Goal: Transaction & Acquisition: Purchase product/service

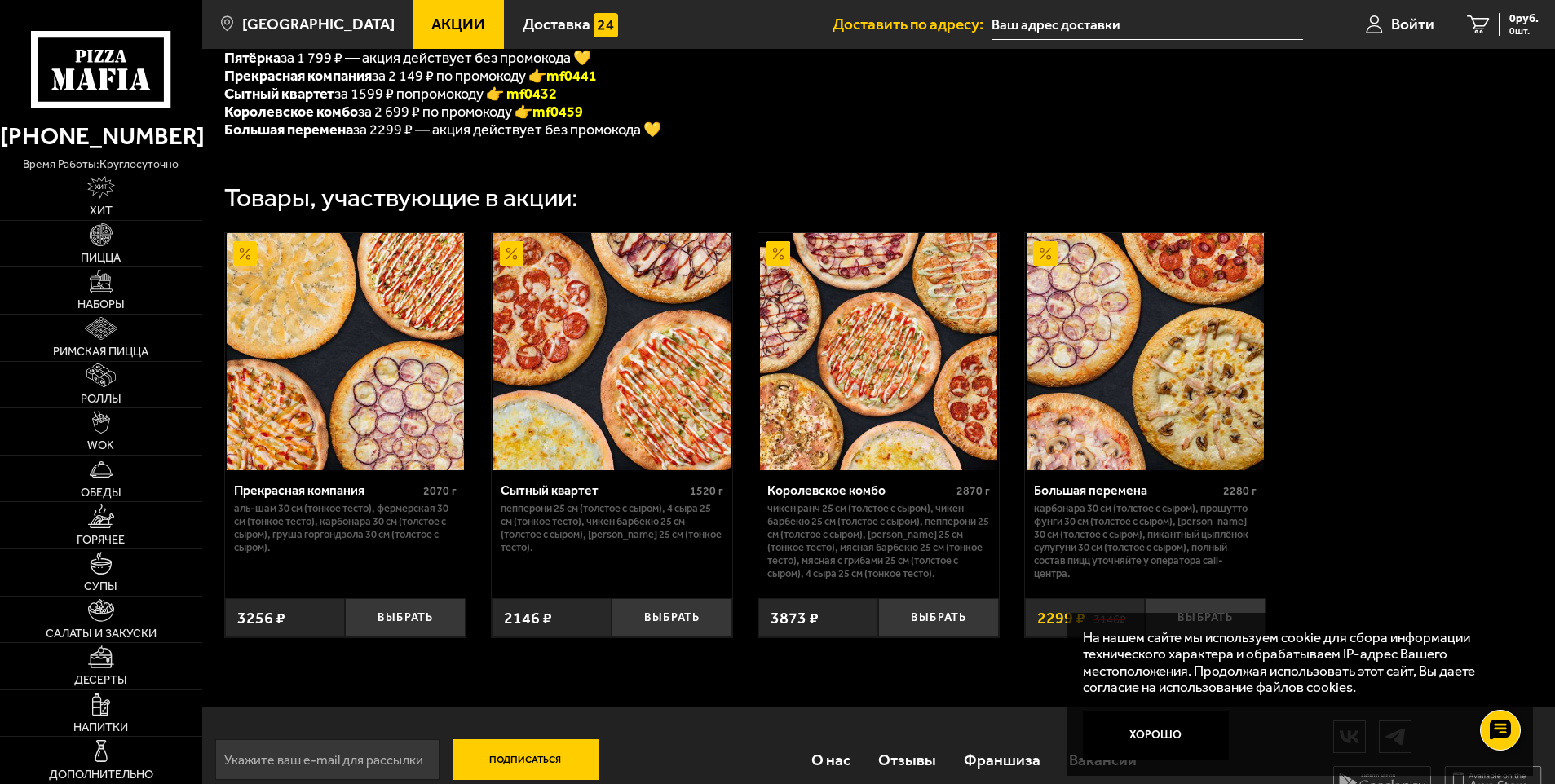
scroll to position [490, 0]
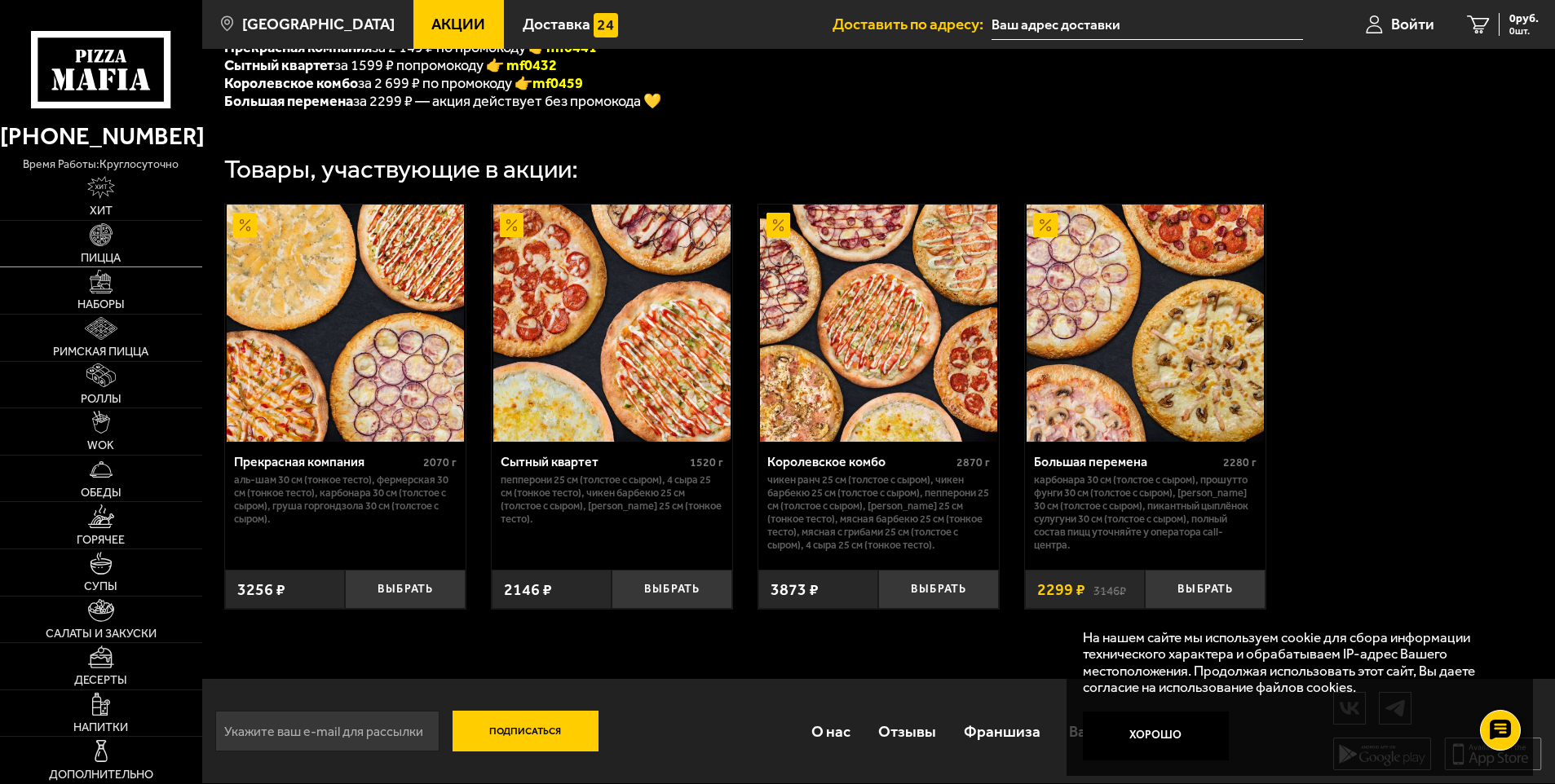
click at [105, 243] on img at bounding box center [101, 235] width 23 height 23
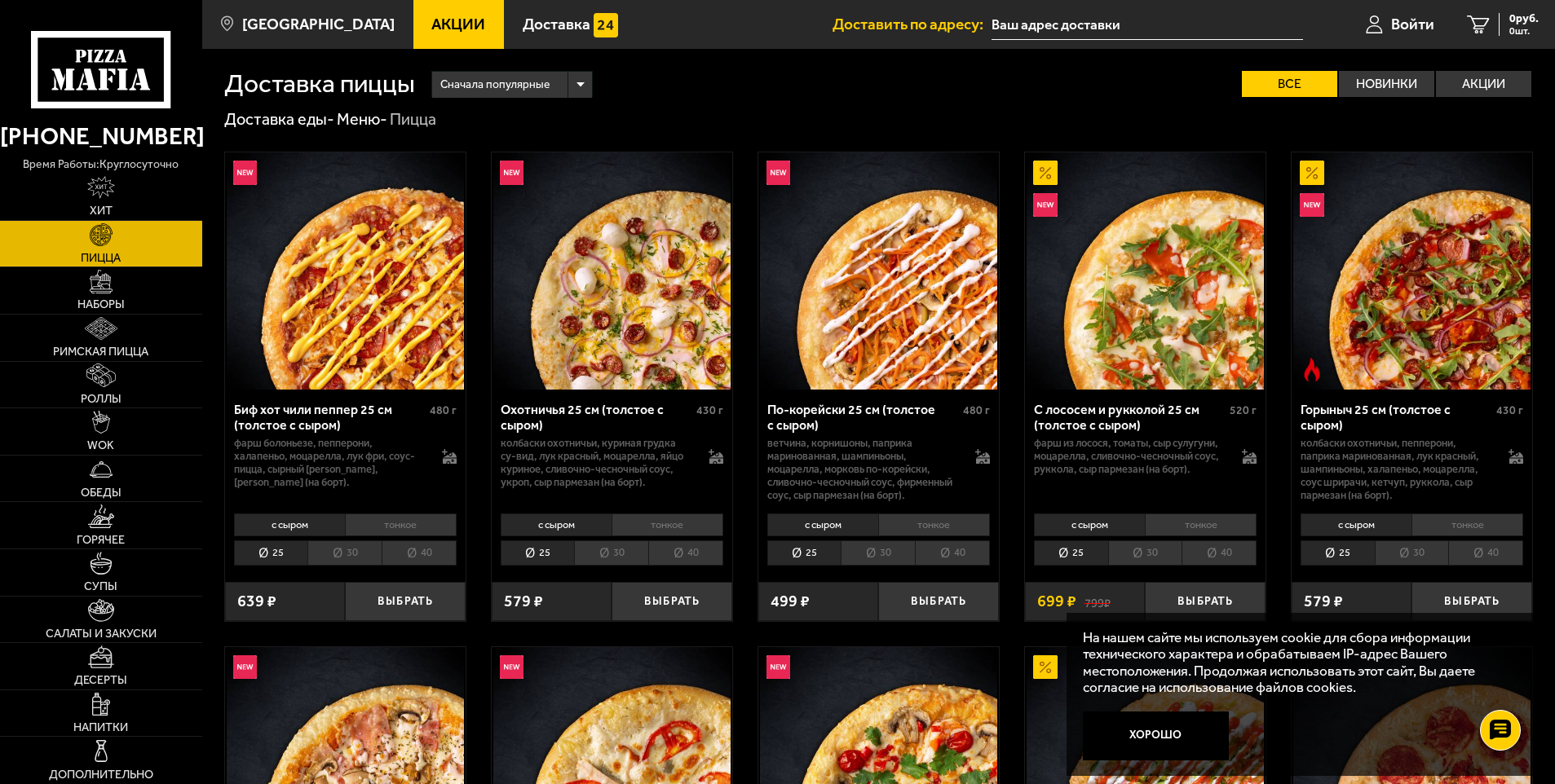
click at [432, 30] on span "Акции" at bounding box center [458, 25] width 53 height 16
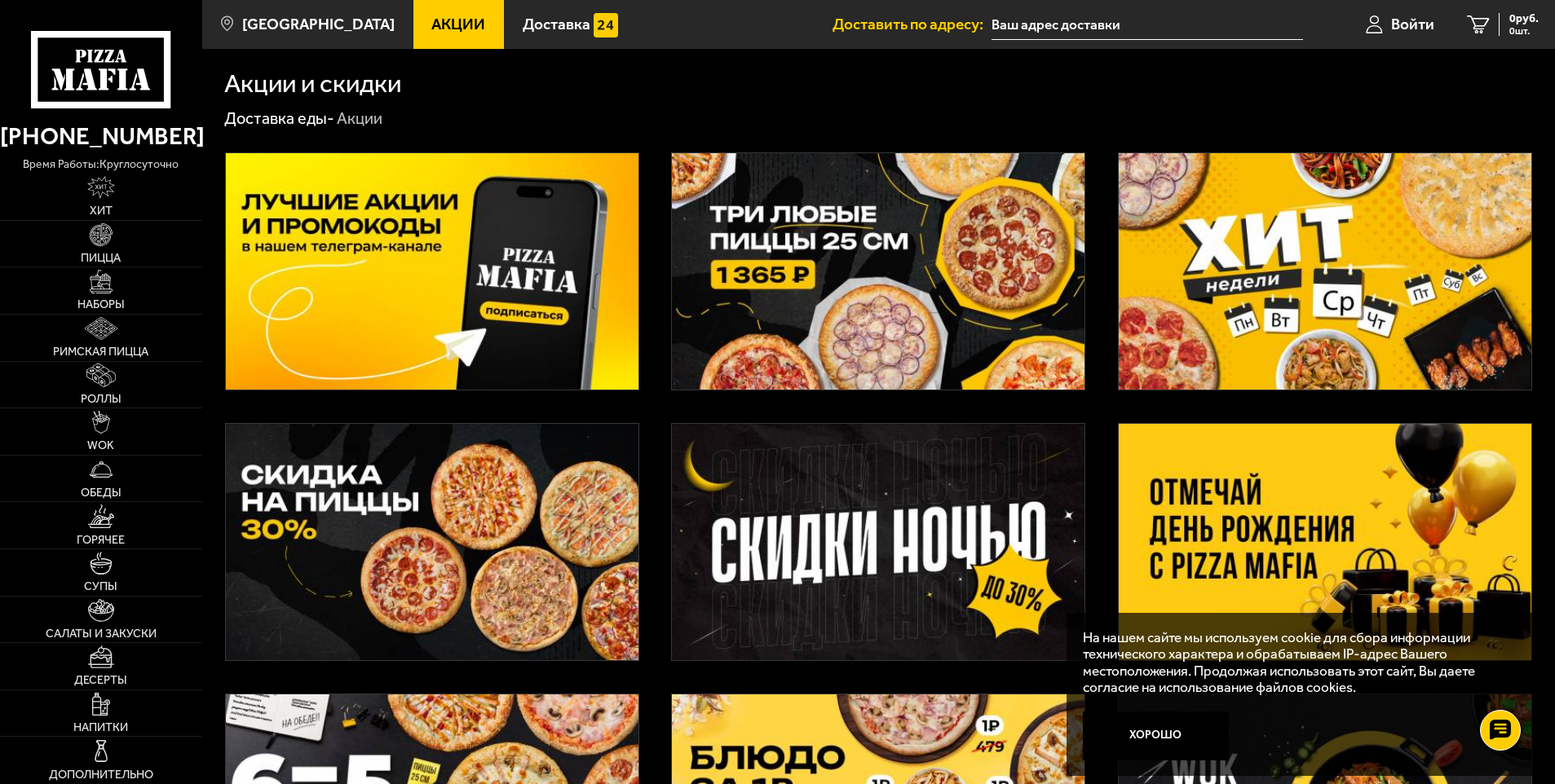
click at [449, 551] on img at bounding box center [432, 542] width 412 height 237
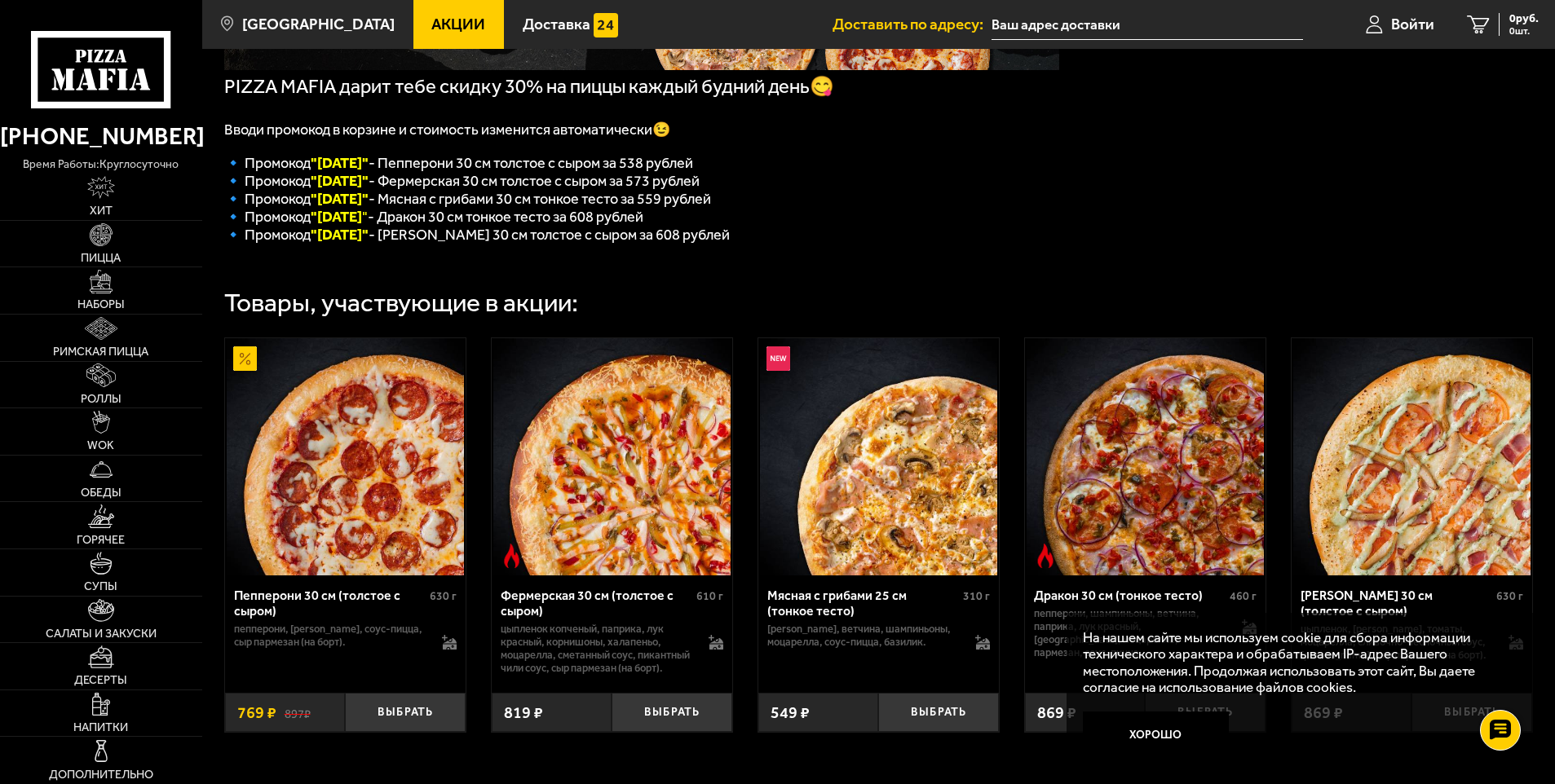
scroll to position [326, 0]
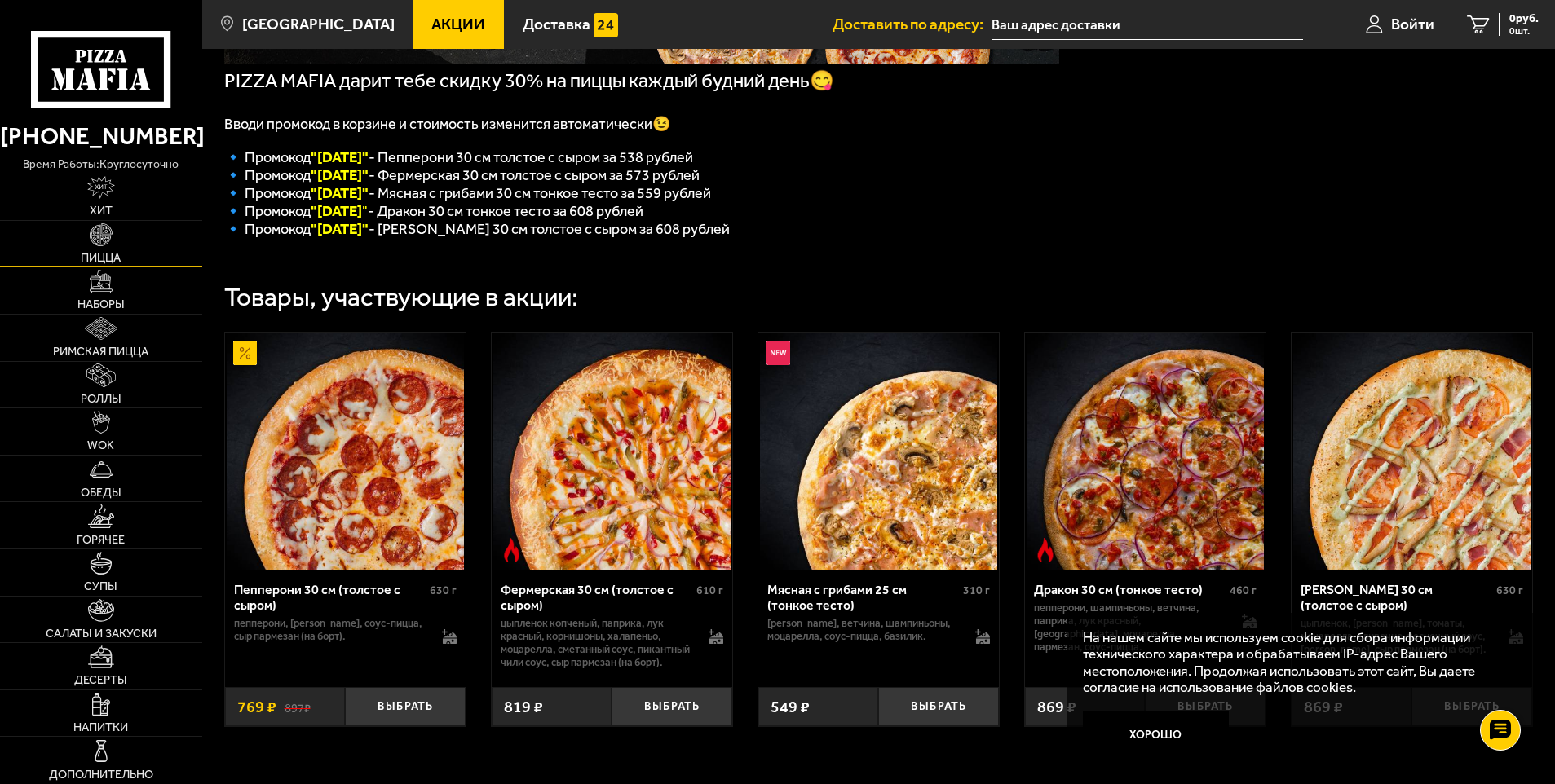
click at [98, 245] on img at bounding box center [101, 235] width 23 height 23
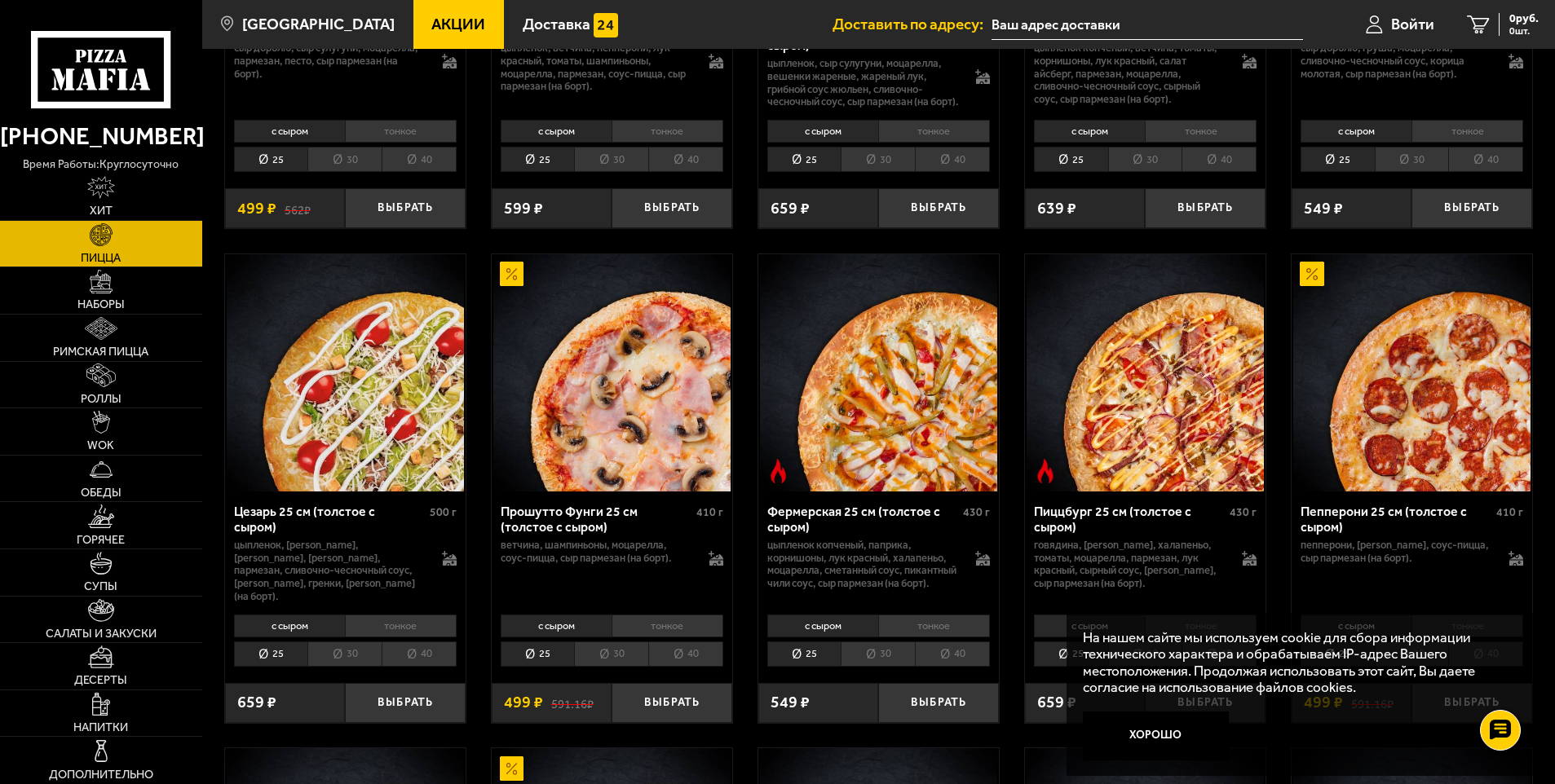
scroll to position [1386, 0]
click at [1395, 422] on img at bounding box center [1411, 372] width 238 height 238
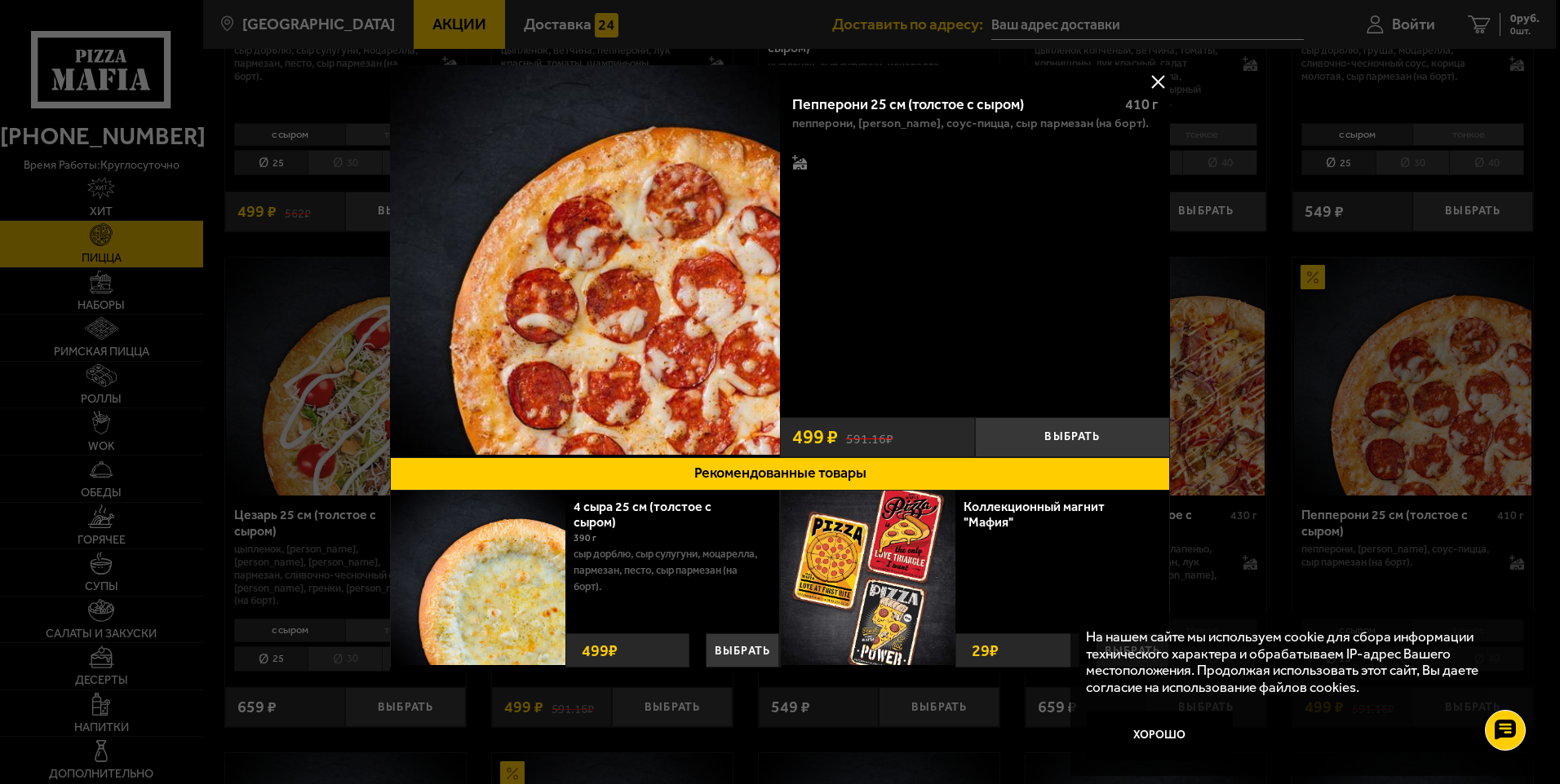
click at [1493, 364] on div at bounding box center [780, 392] width 1560 height 784
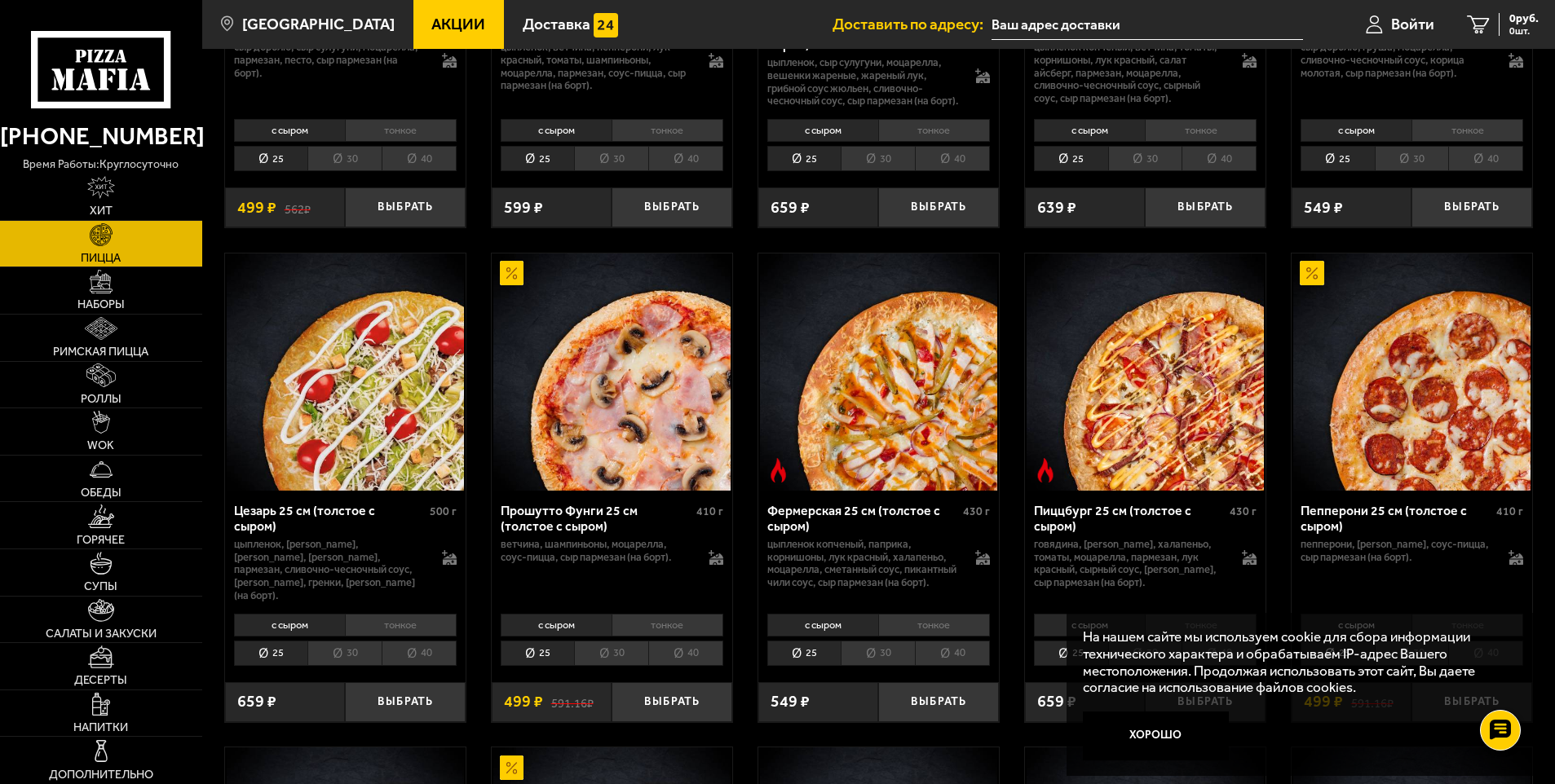
click at [1410, 380] on img at bounding box center [1411, 372] width 238 height 238
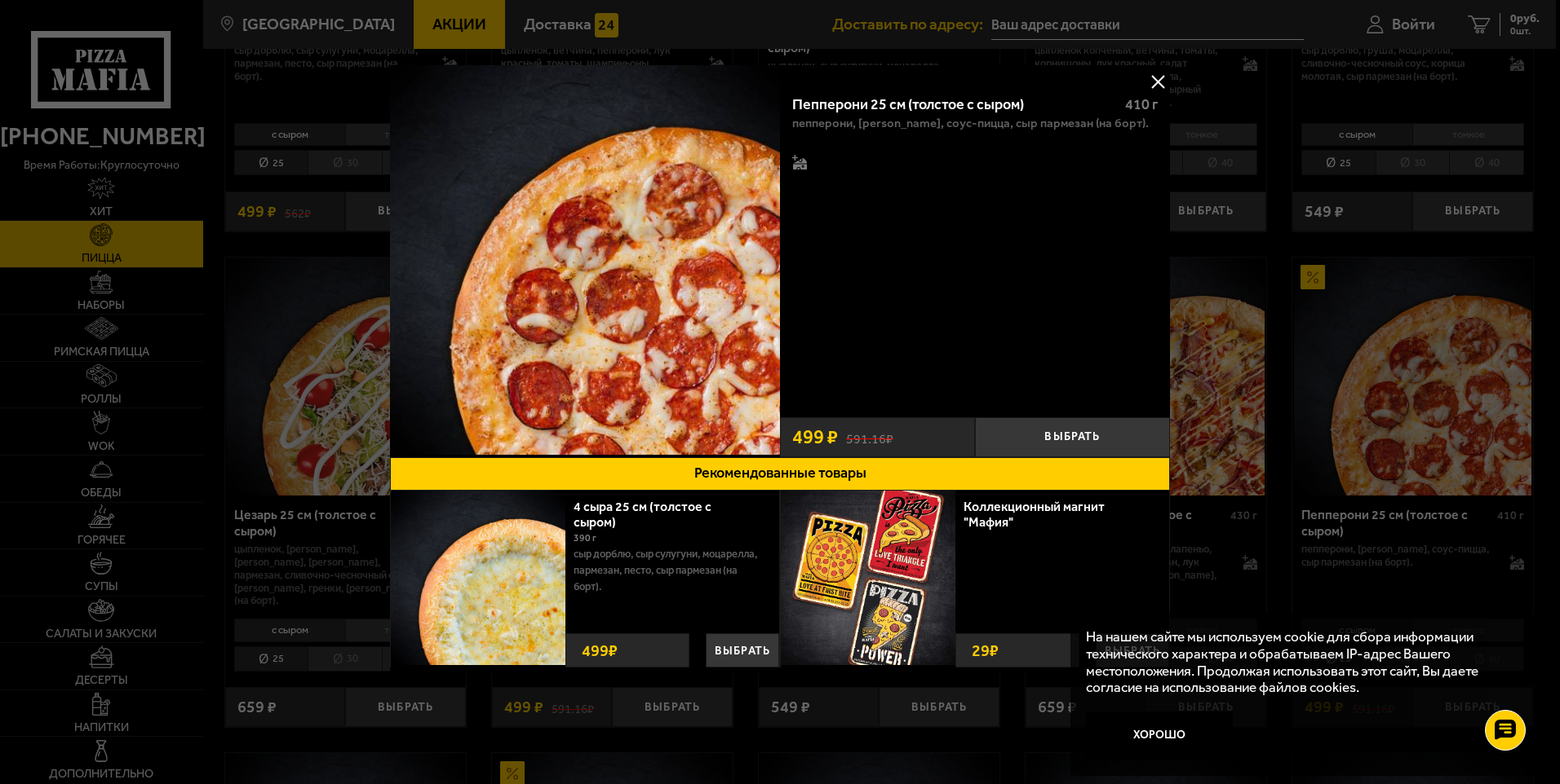
click at [1154, 82] on button at bounding box center [1157, 82] width 25 height 25
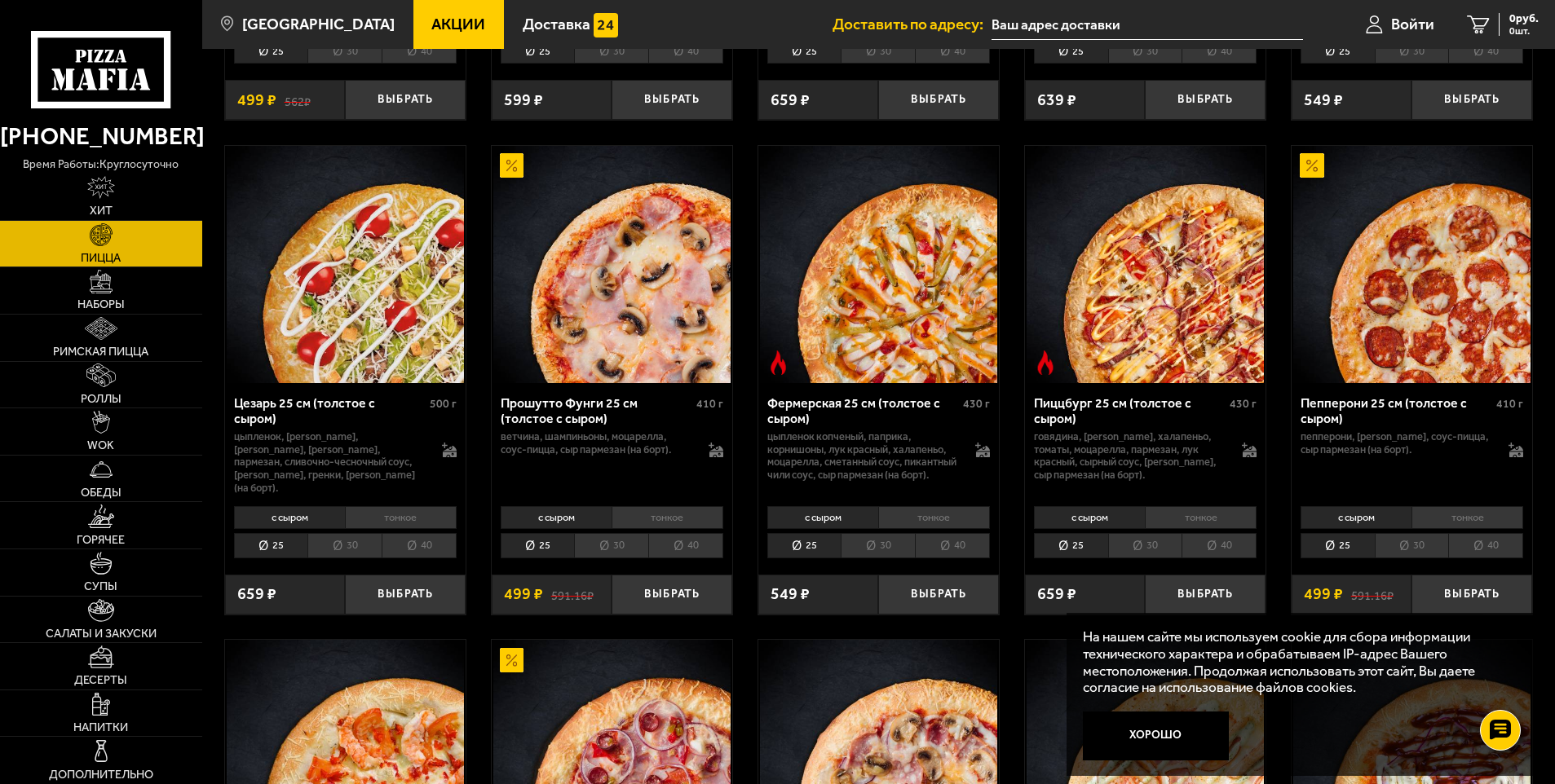
scroll to position [1630, 0]
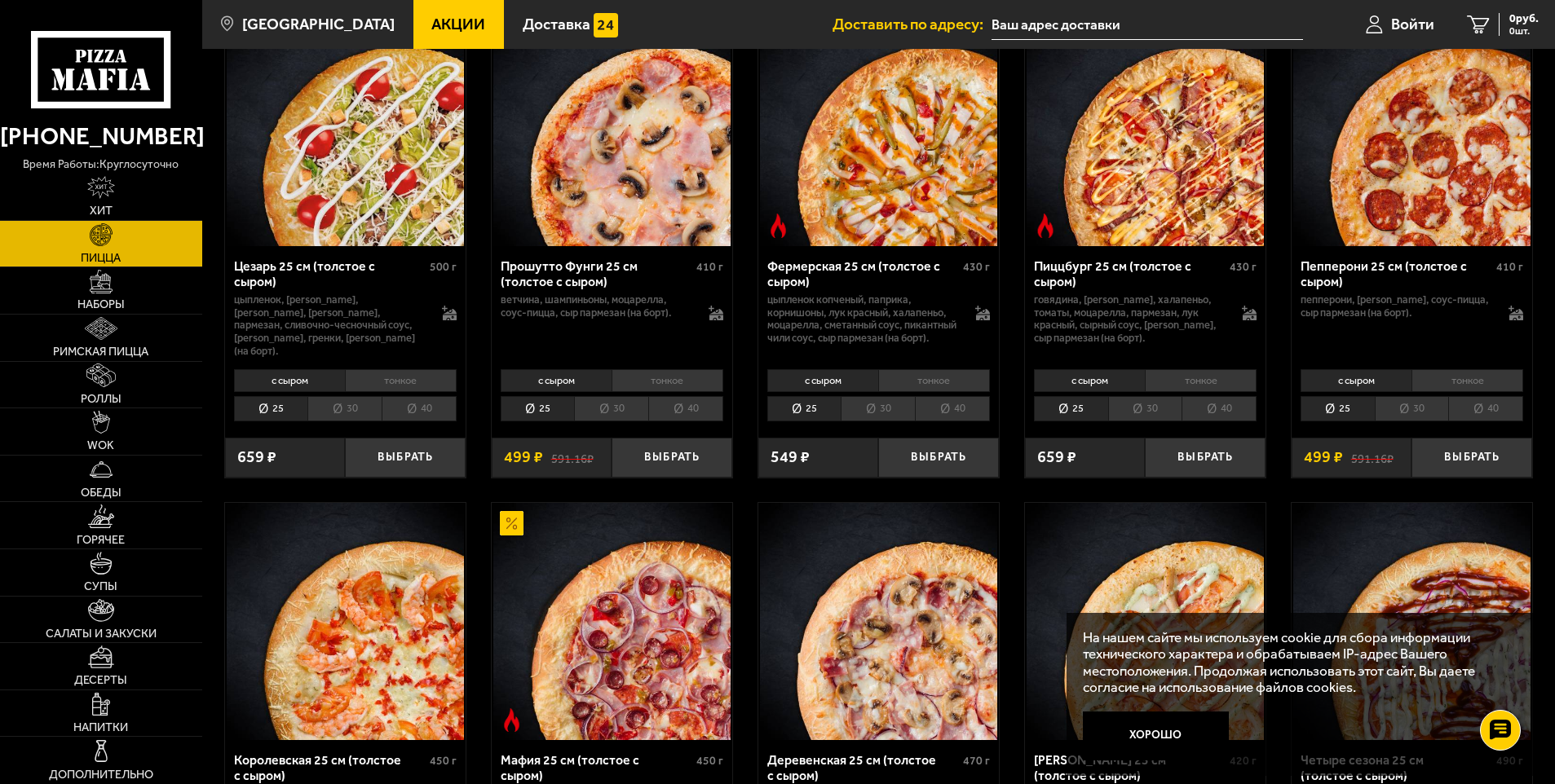
click at [1417, 416] on li "30" at bounding box center [1411, 409] width 75 height 25
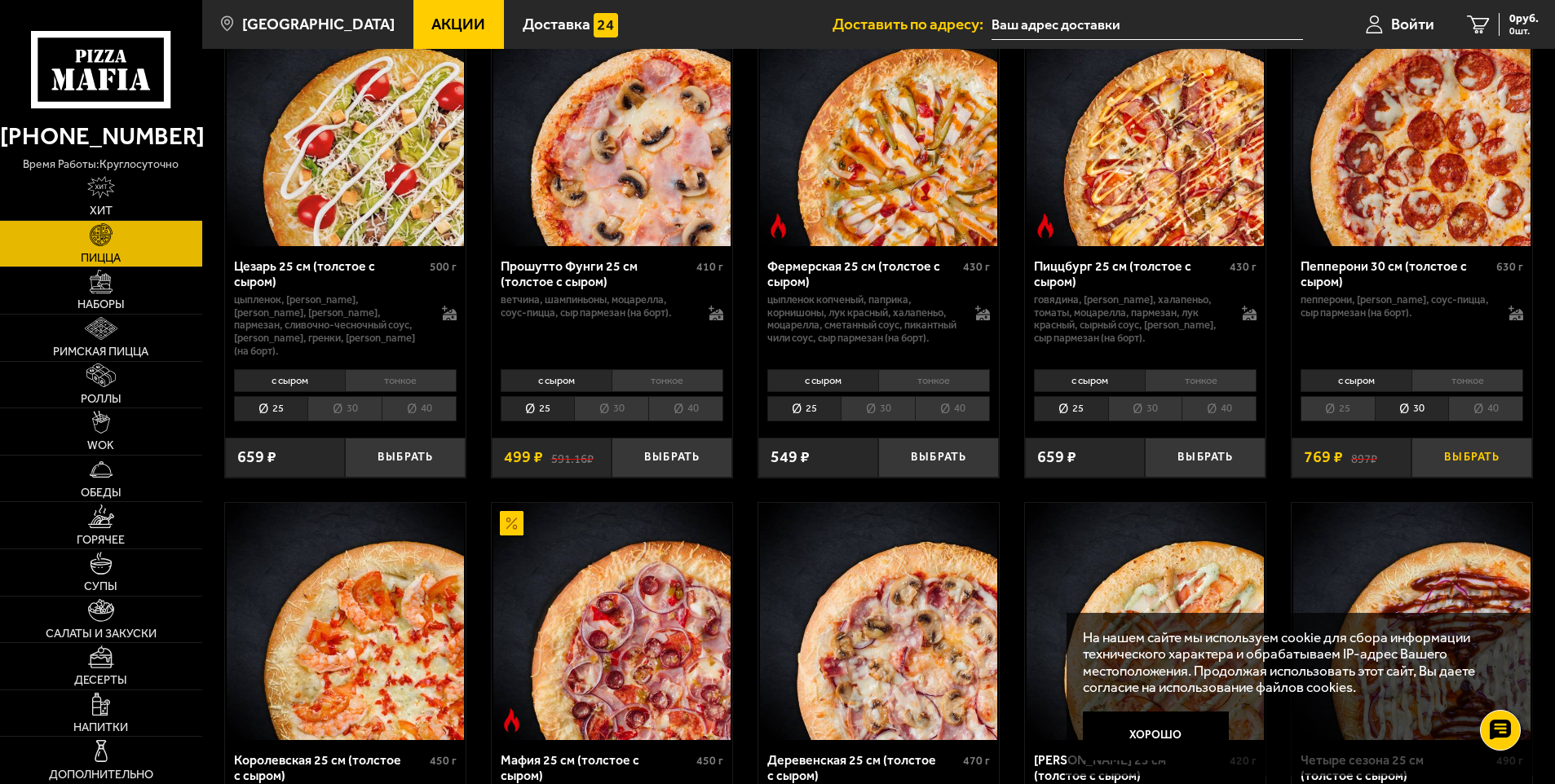
click at [1446, 458] on button "Выбрать" at bounding box center [1472, 458] width 121 height 40
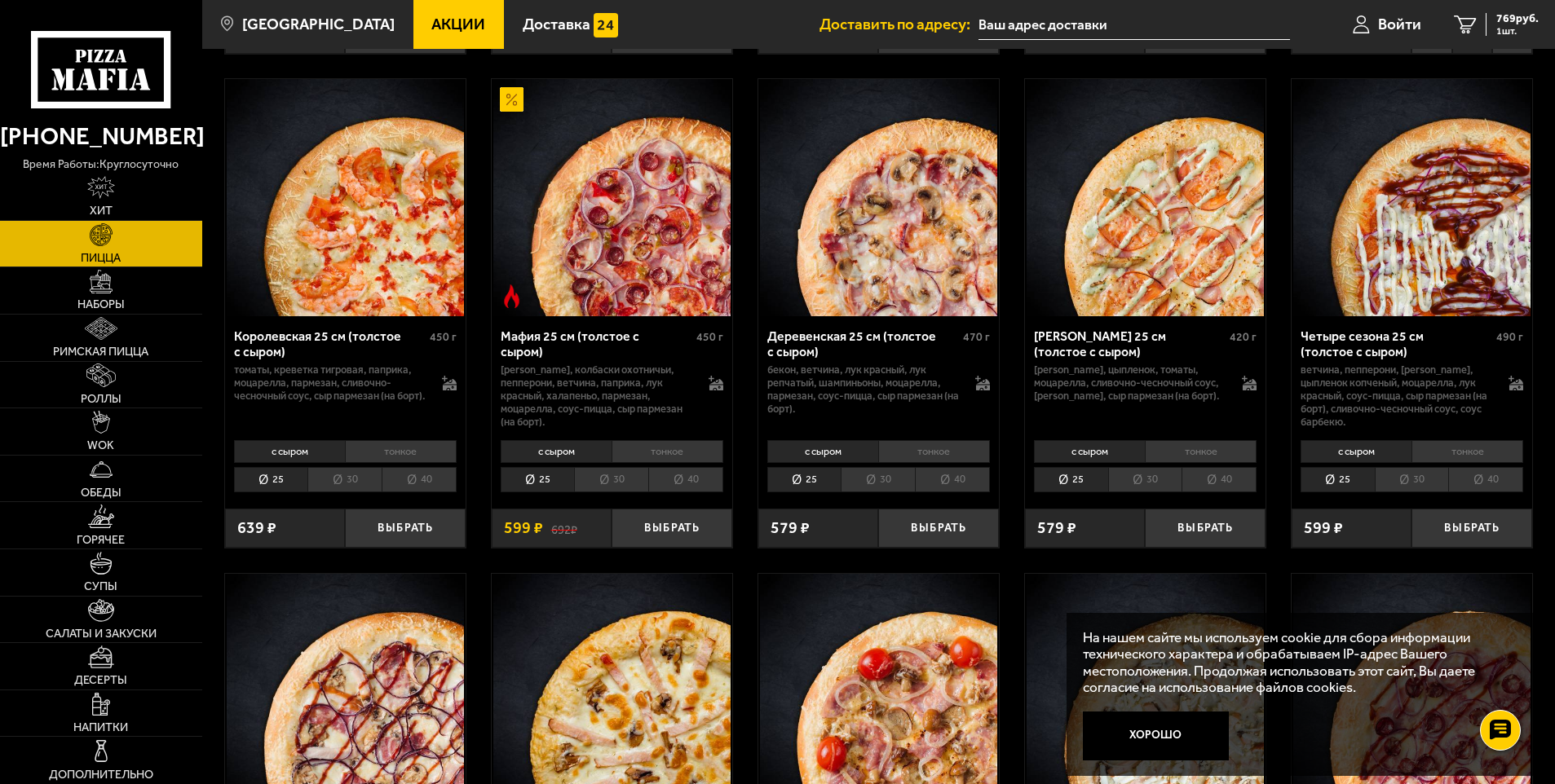
scroll to position [2120, 0]
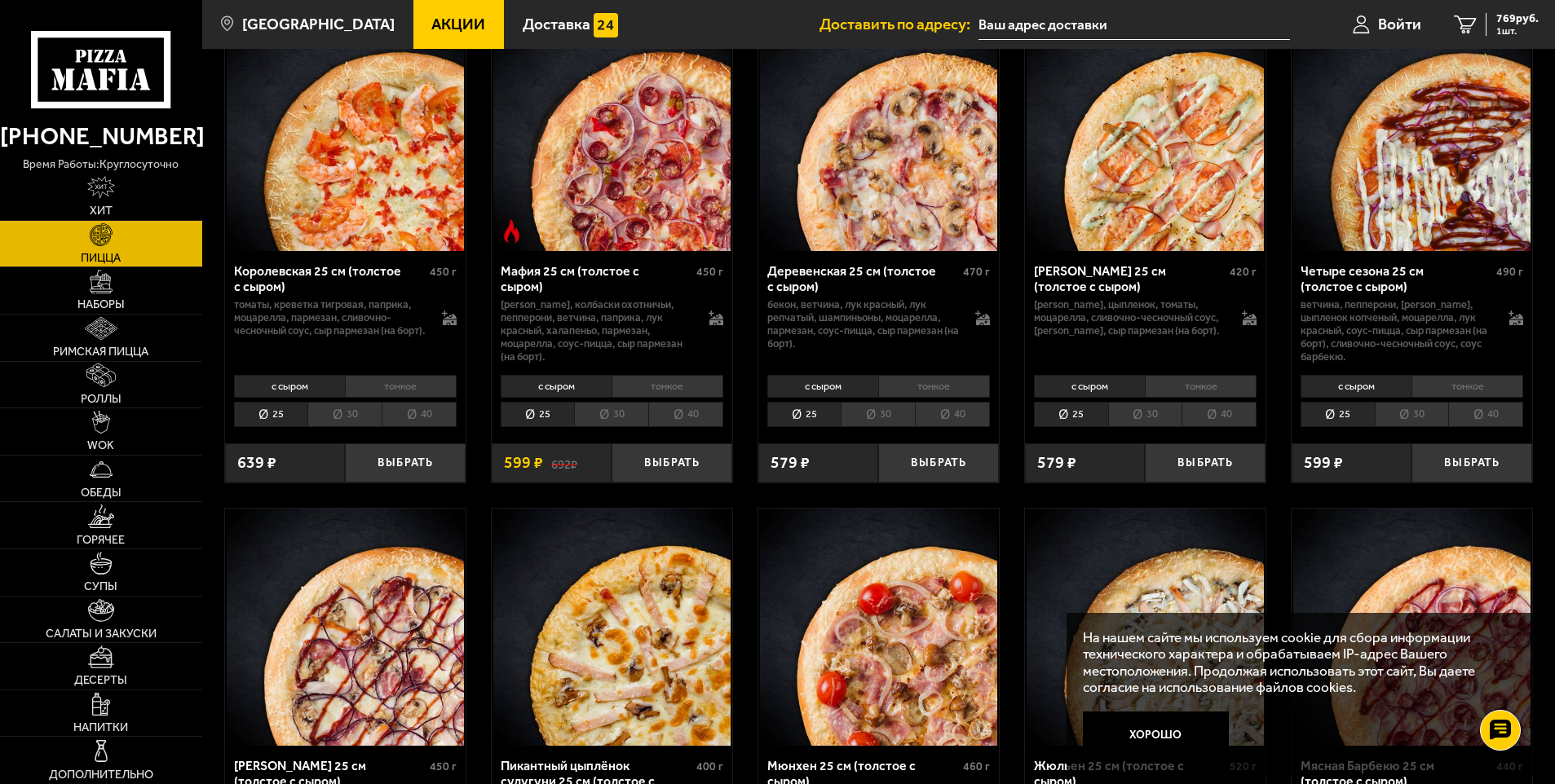
click at [1132, 419] on li "30" at bounding box center [1145, 414] width 75 height 25
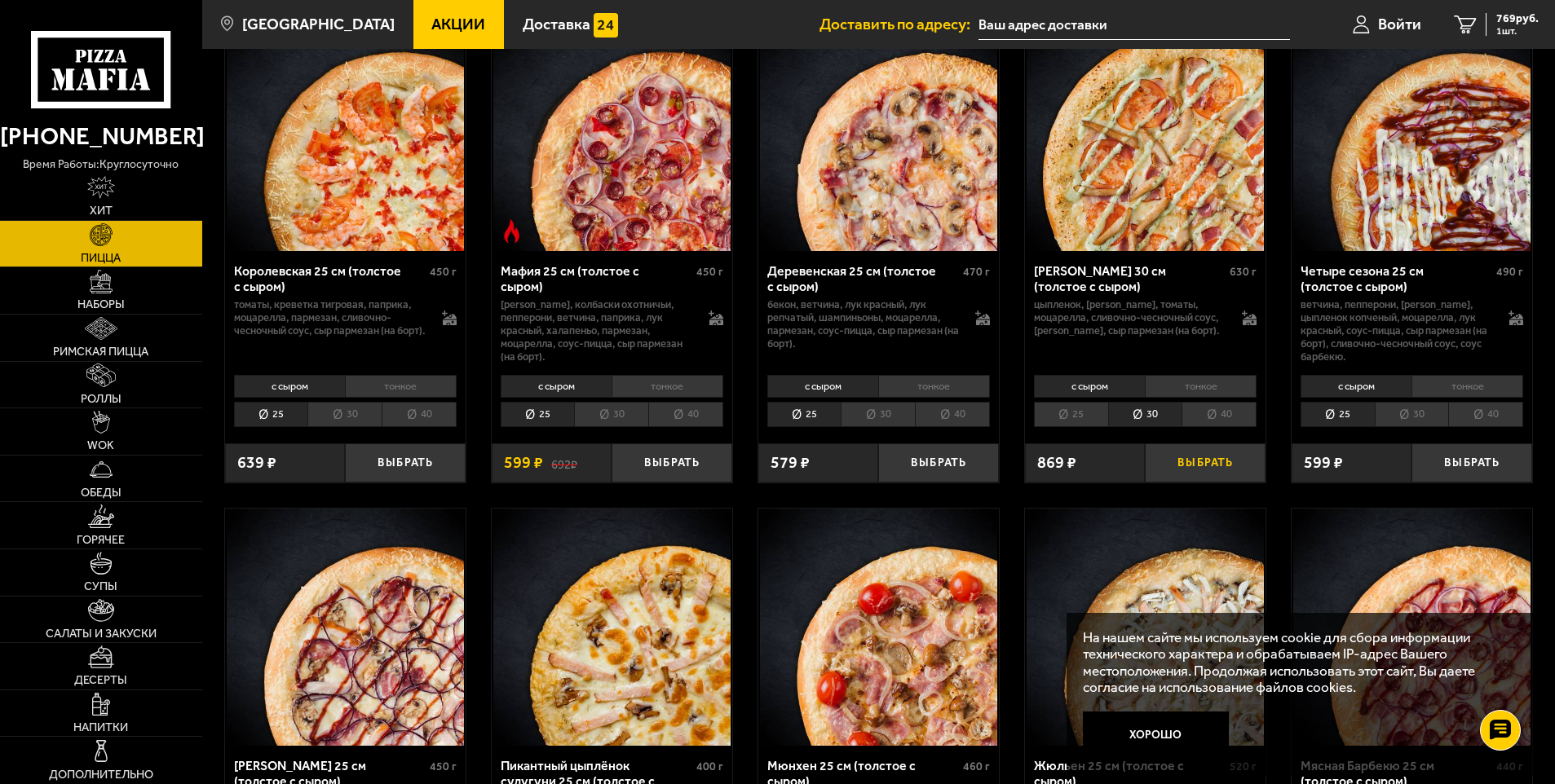
click at [1209, 473] on button "Выбрать" at bounding box center [1205, 464] width 121 height 40
click at [1502, 23] on span "1638 руб." at bounding box center [1515, 18] width 49 height 11
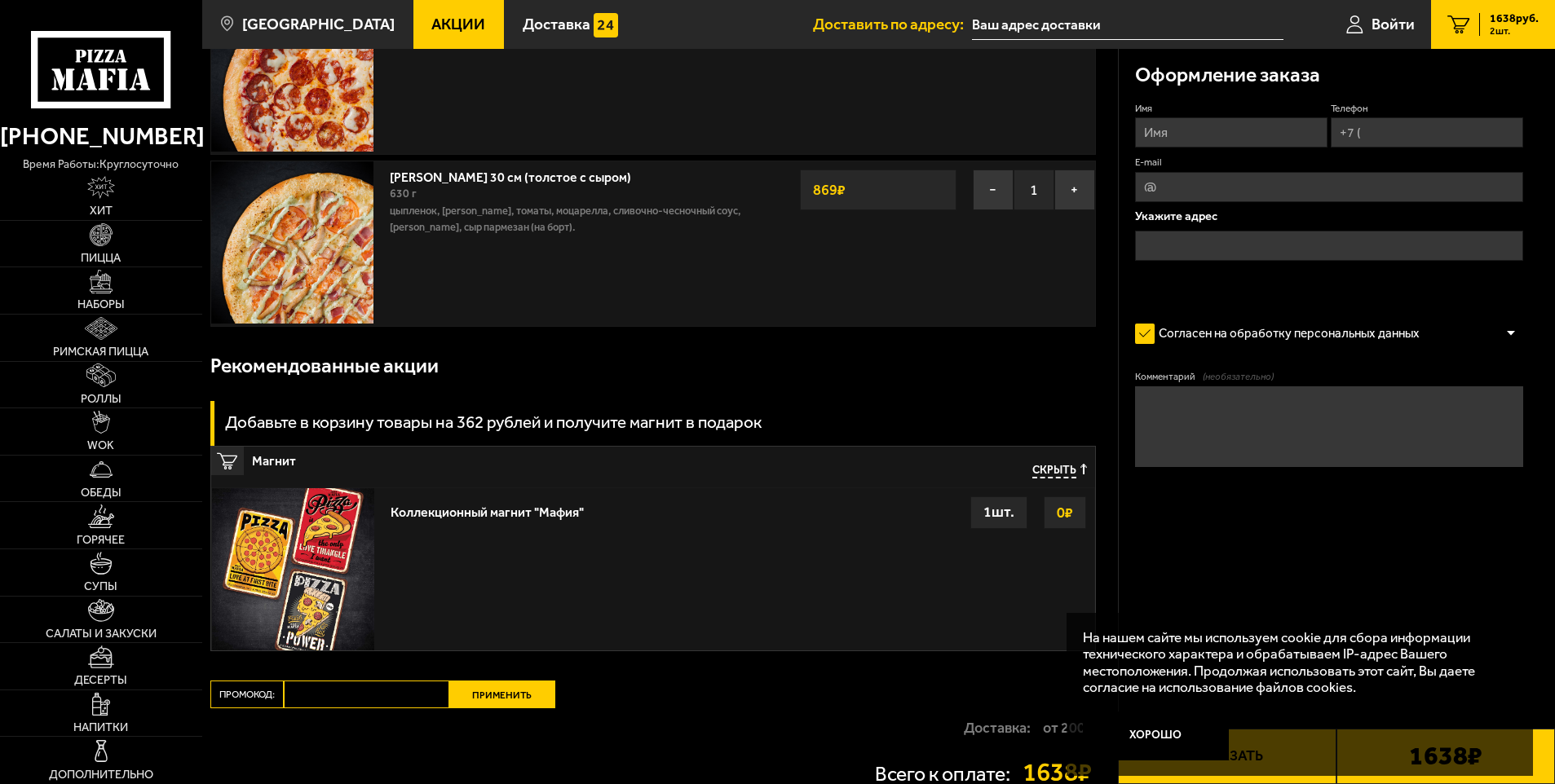
scroll to position [163, 0]
click at [362, 697] on input "Промокод:" at bounding box center [367, 693] width 166 height 28
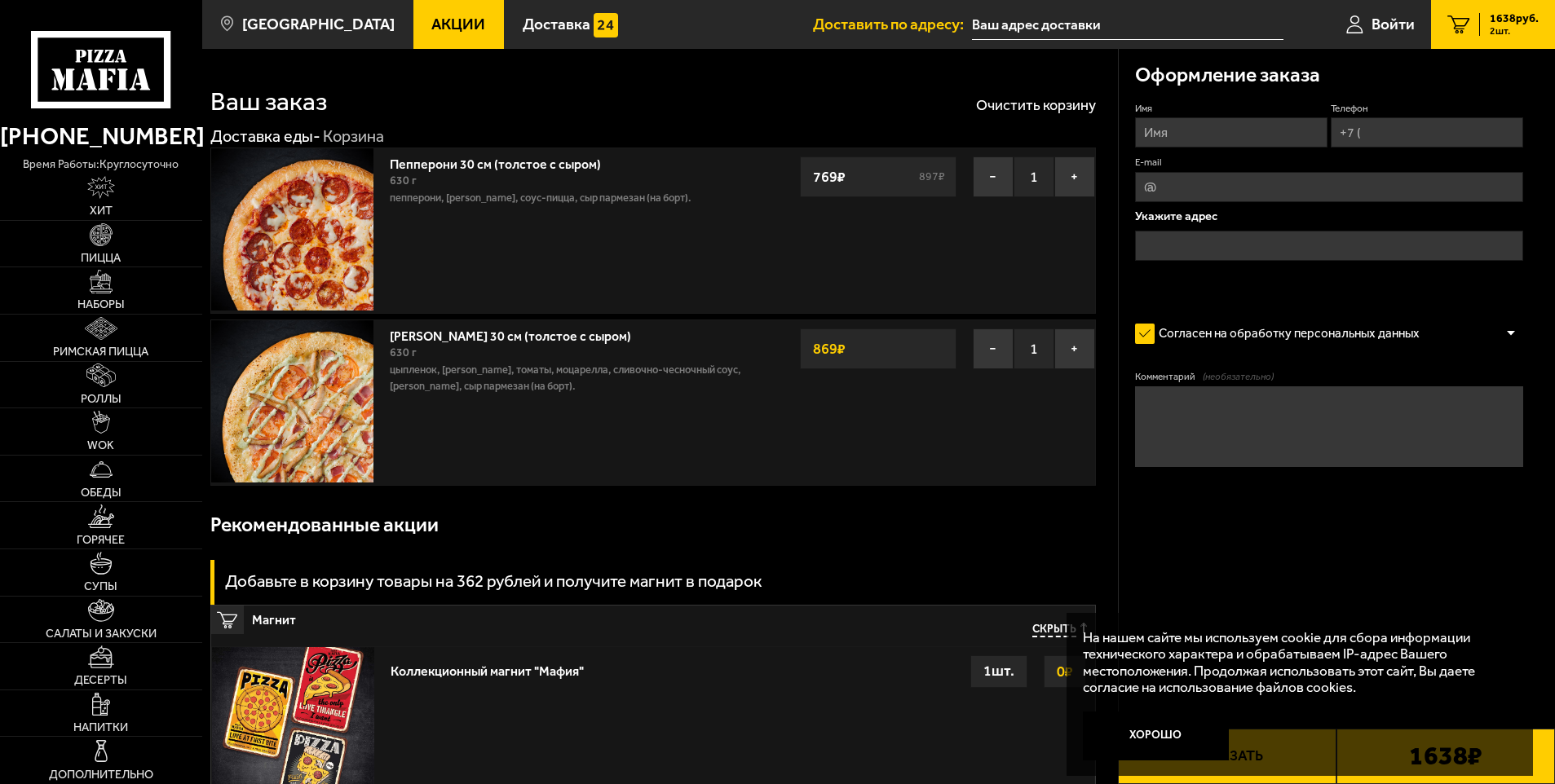
scroll to position [0, 0]
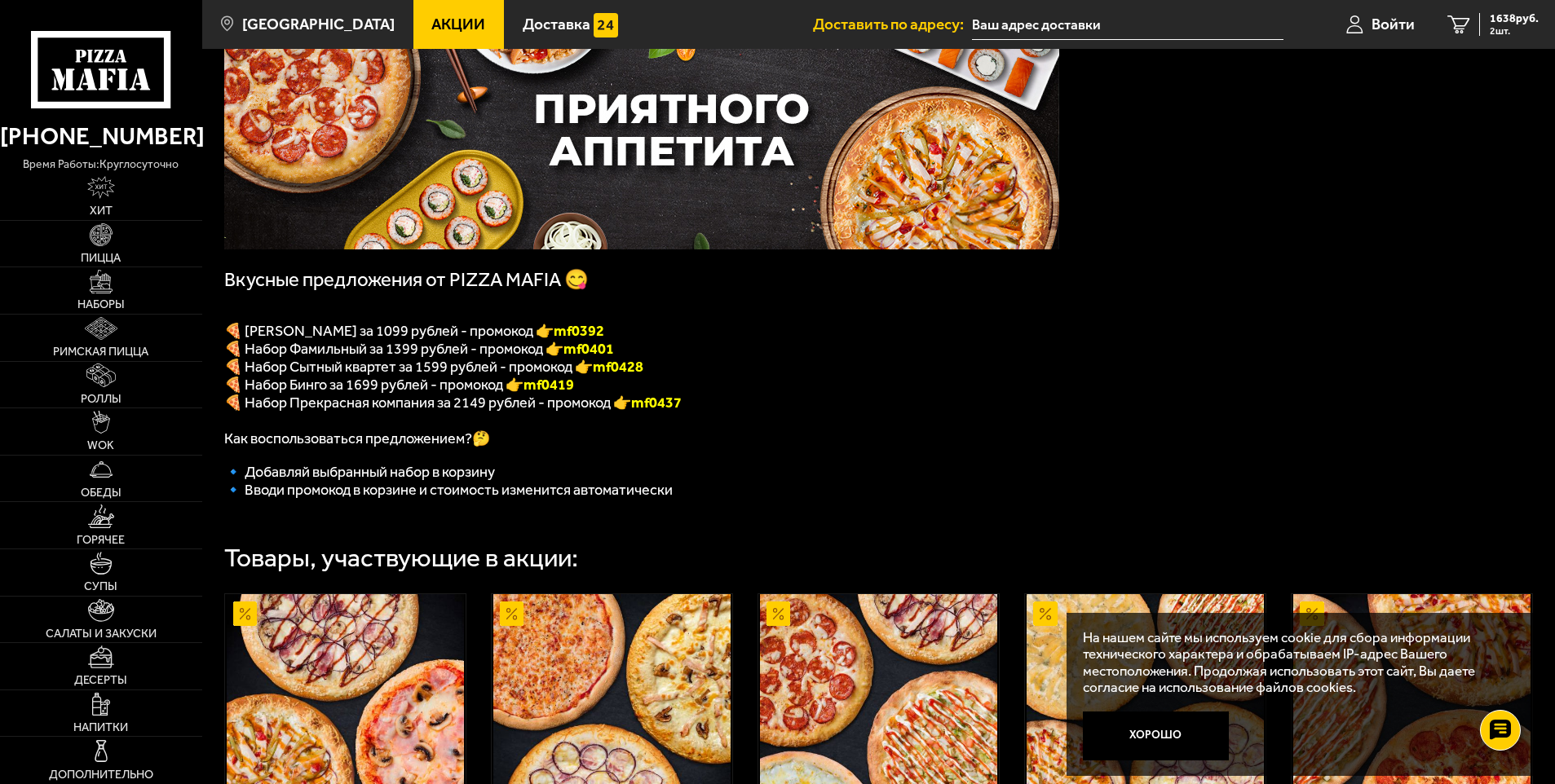
scroll to position [119, 0]
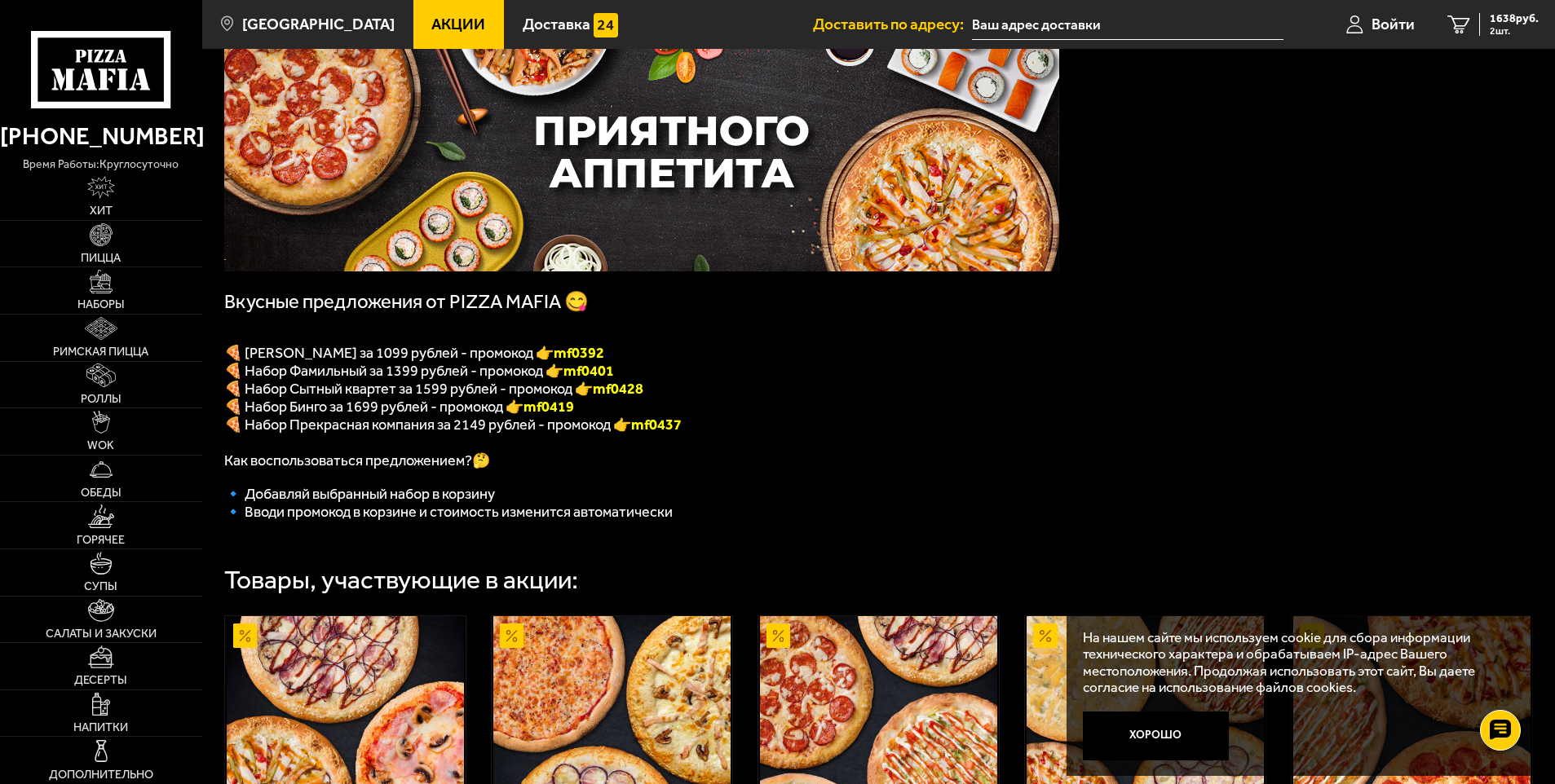
click at [432, 17] on span "Акции" at bounding box center [458, 25] width 53 height 16
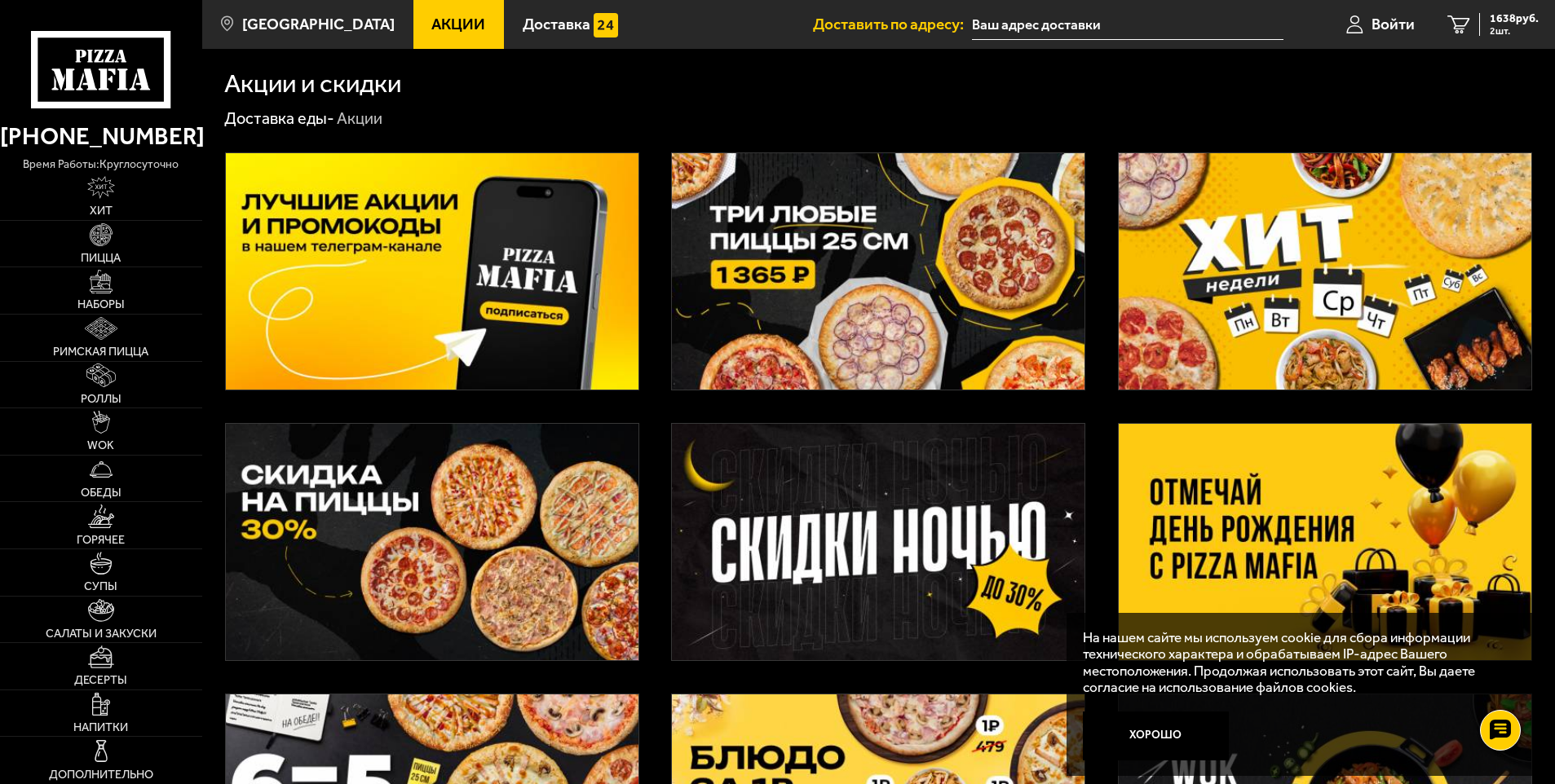
click at [871, 287] on img at bounding box center [878, 272] width 412 height 237
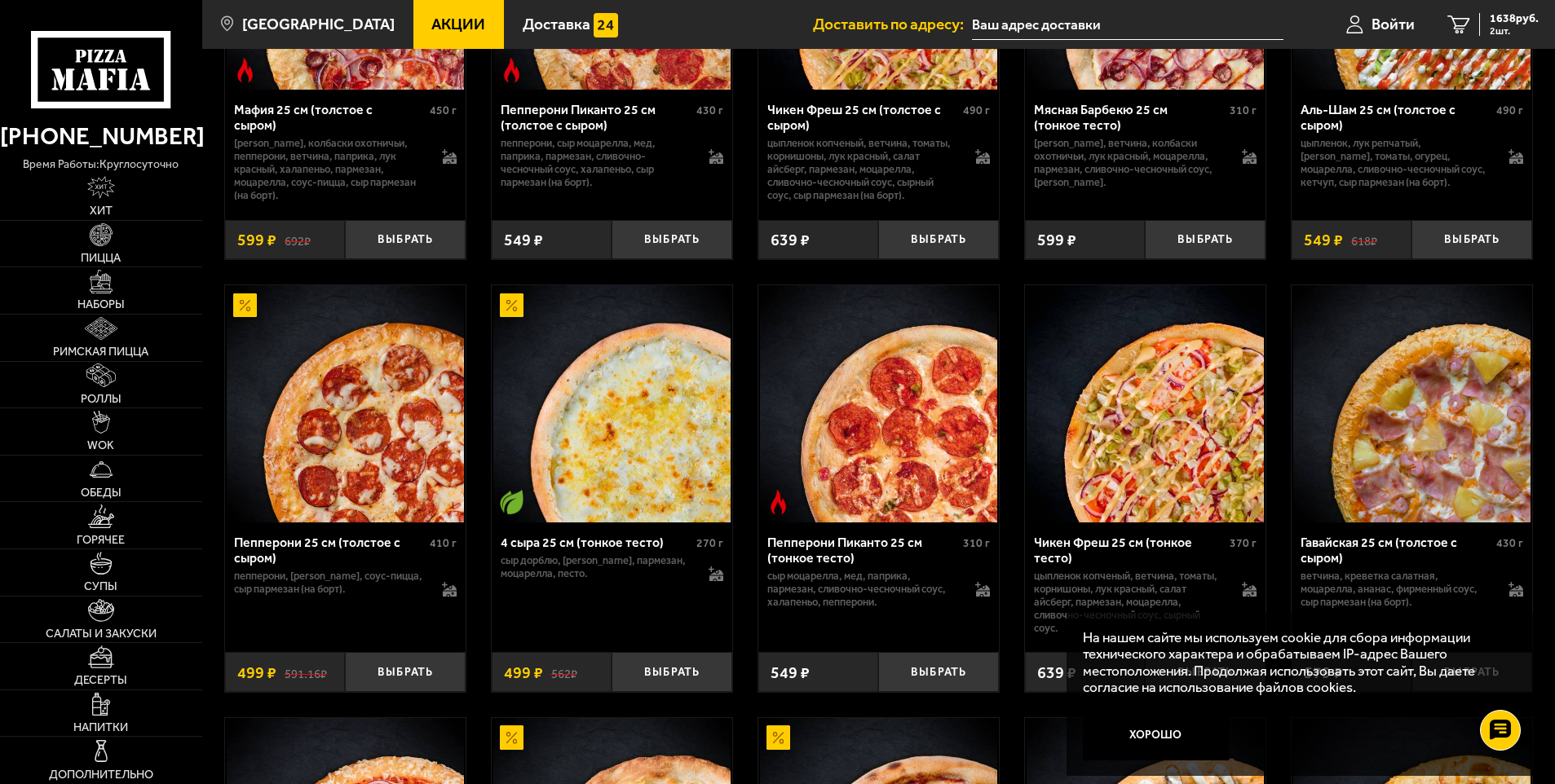
scroll to position [816, 0]
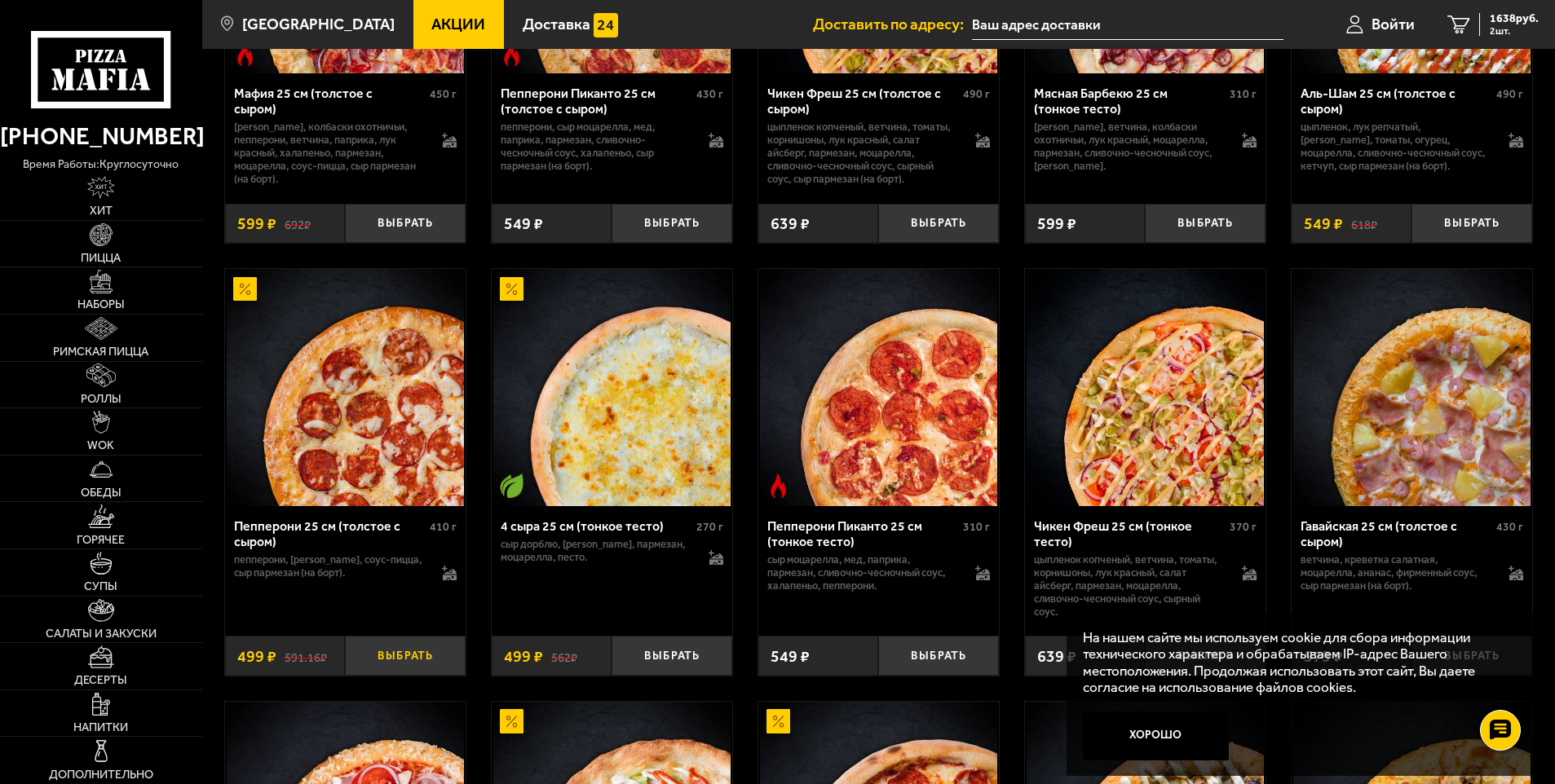
click at [382, 663] on button "Выбрать" at bounding box center [405, 656] width 121 height 40
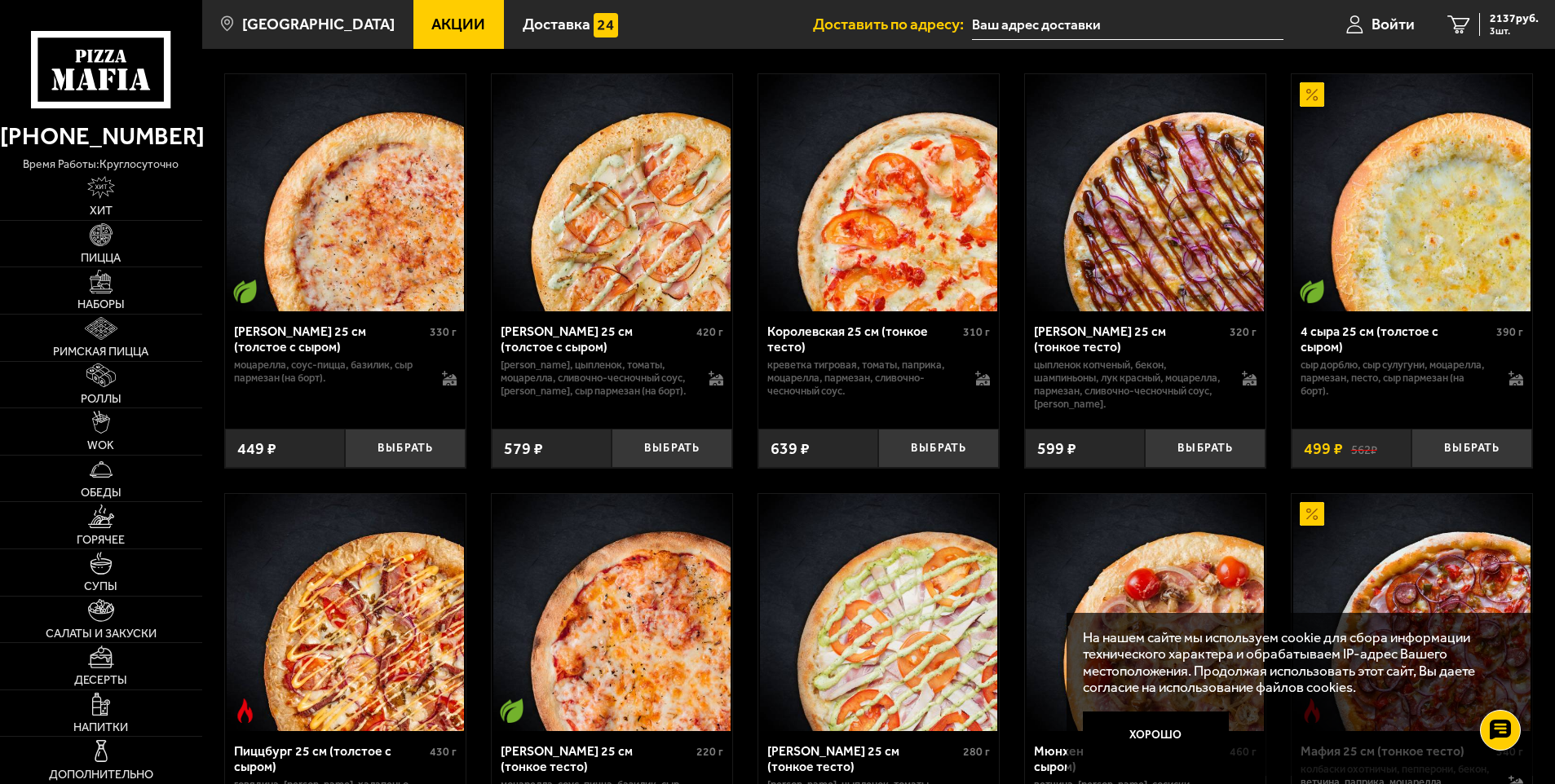
scroll to position [3588, 0]
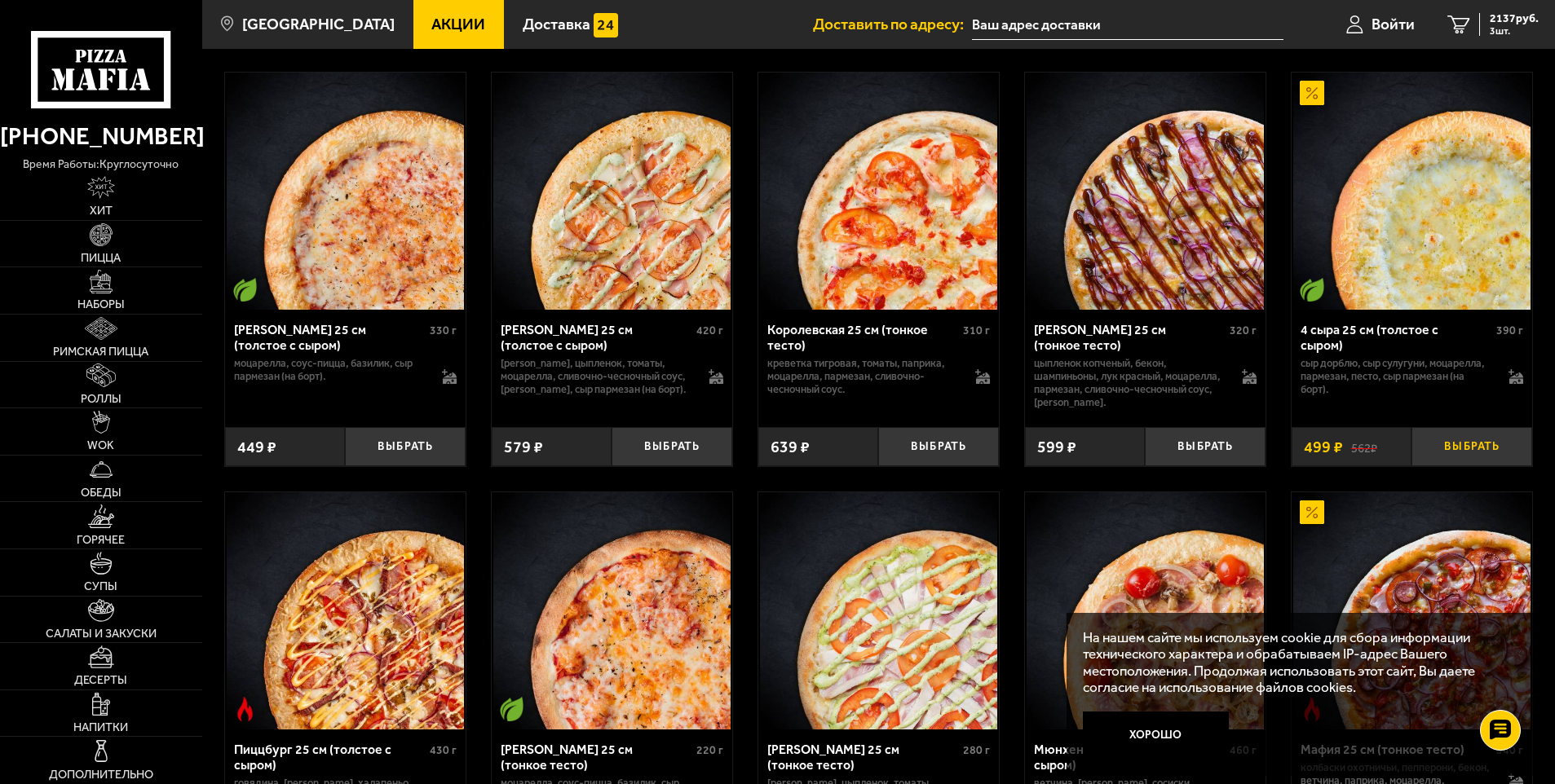
click at [1487, 467] on button "Выбрать" at bounding box center [1472, 447] width 121 height 40
click at [659, 467] on button "Выбрать" at bounding box center [672, 447] width 121 height 40
click at [1481, 18] on div "3003 руб. 5 шт." at bounding box center [1509, 25] width 60 height 23
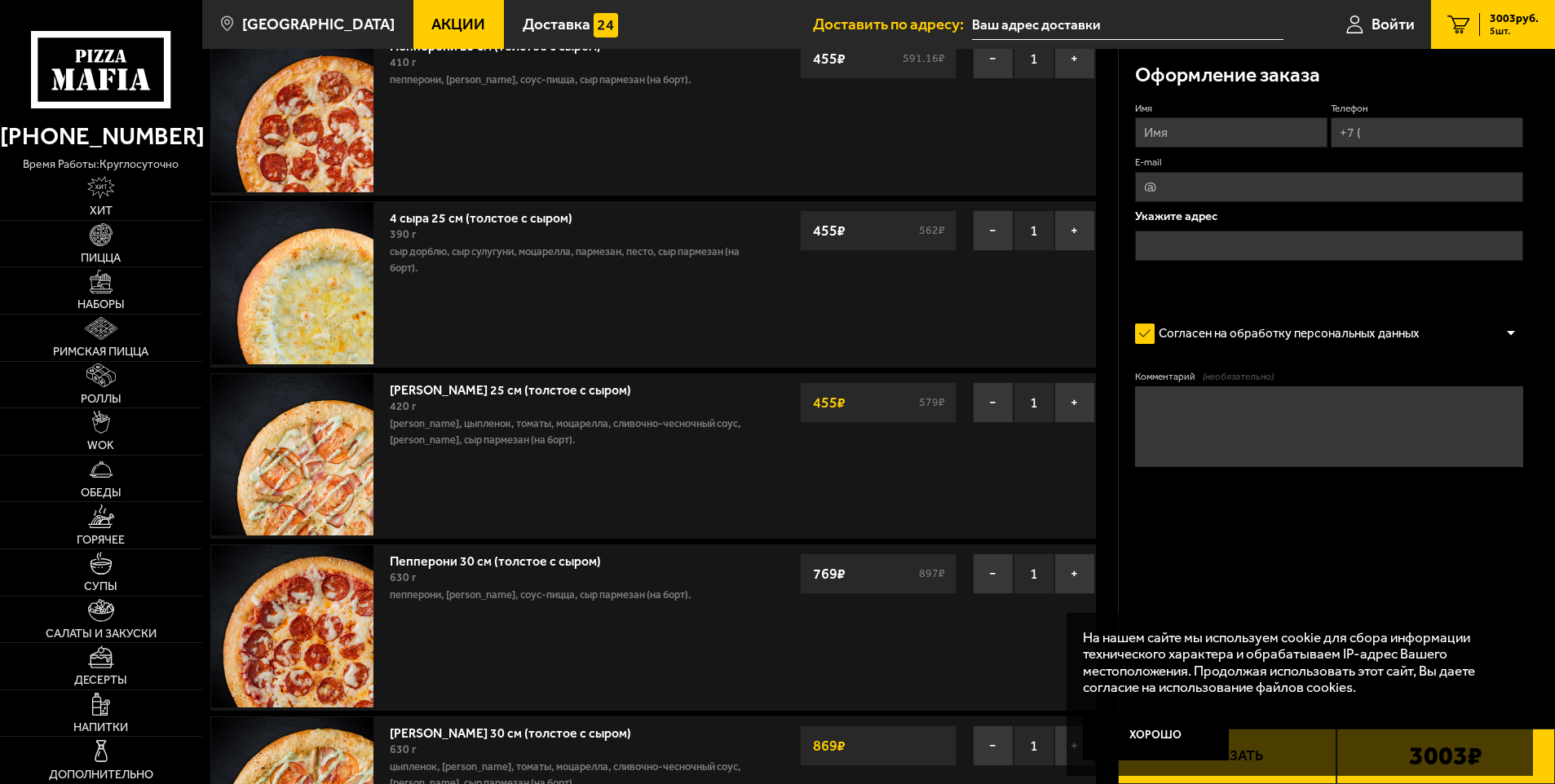
scroll to position [326, 0]
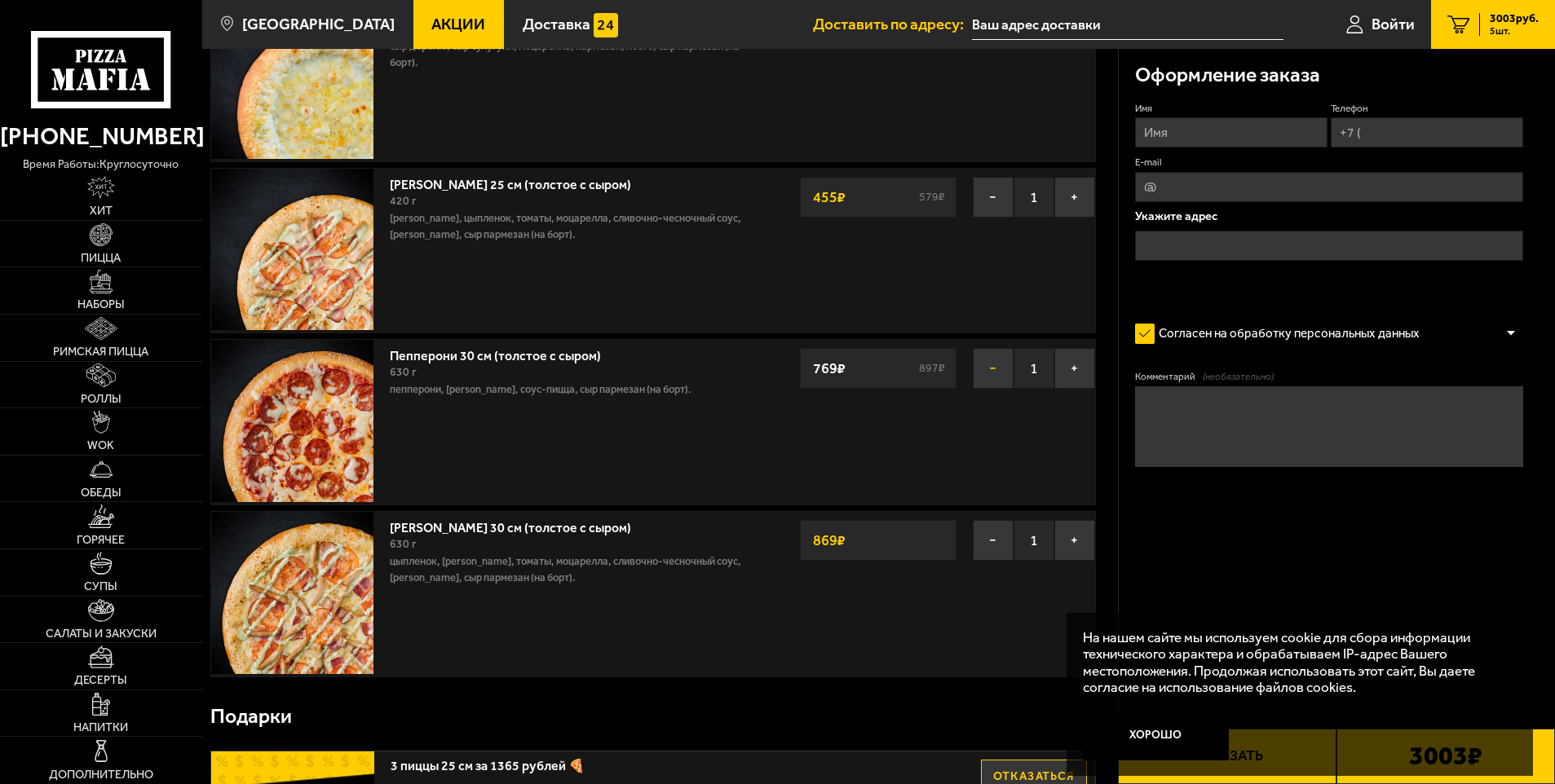
click at [998, 376] on button "−" at bounding box center [993, 368] width 40 height 40
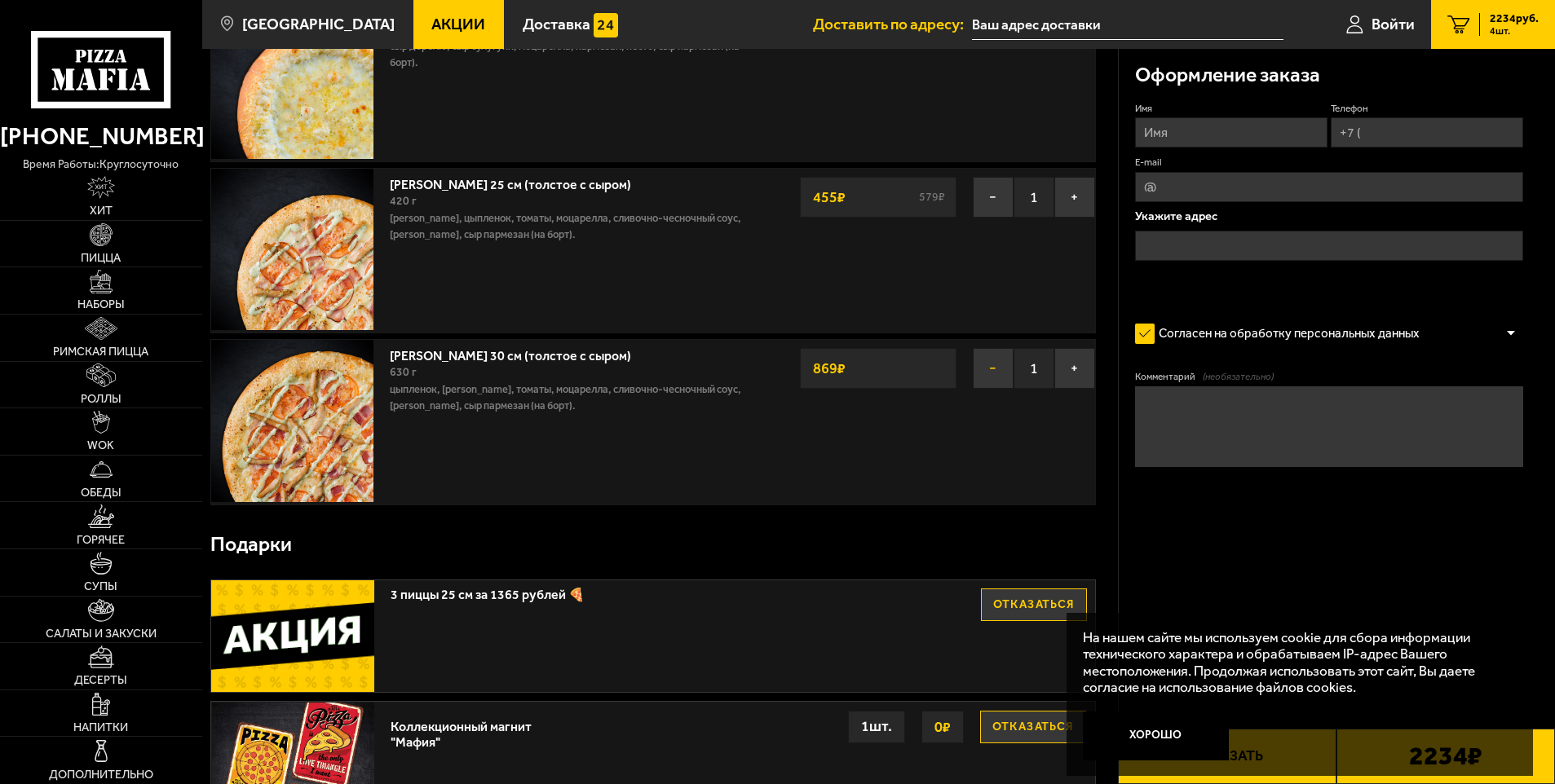
click at [988, 375] on button "−" at bounding box center [993, 368] width 40 height 40
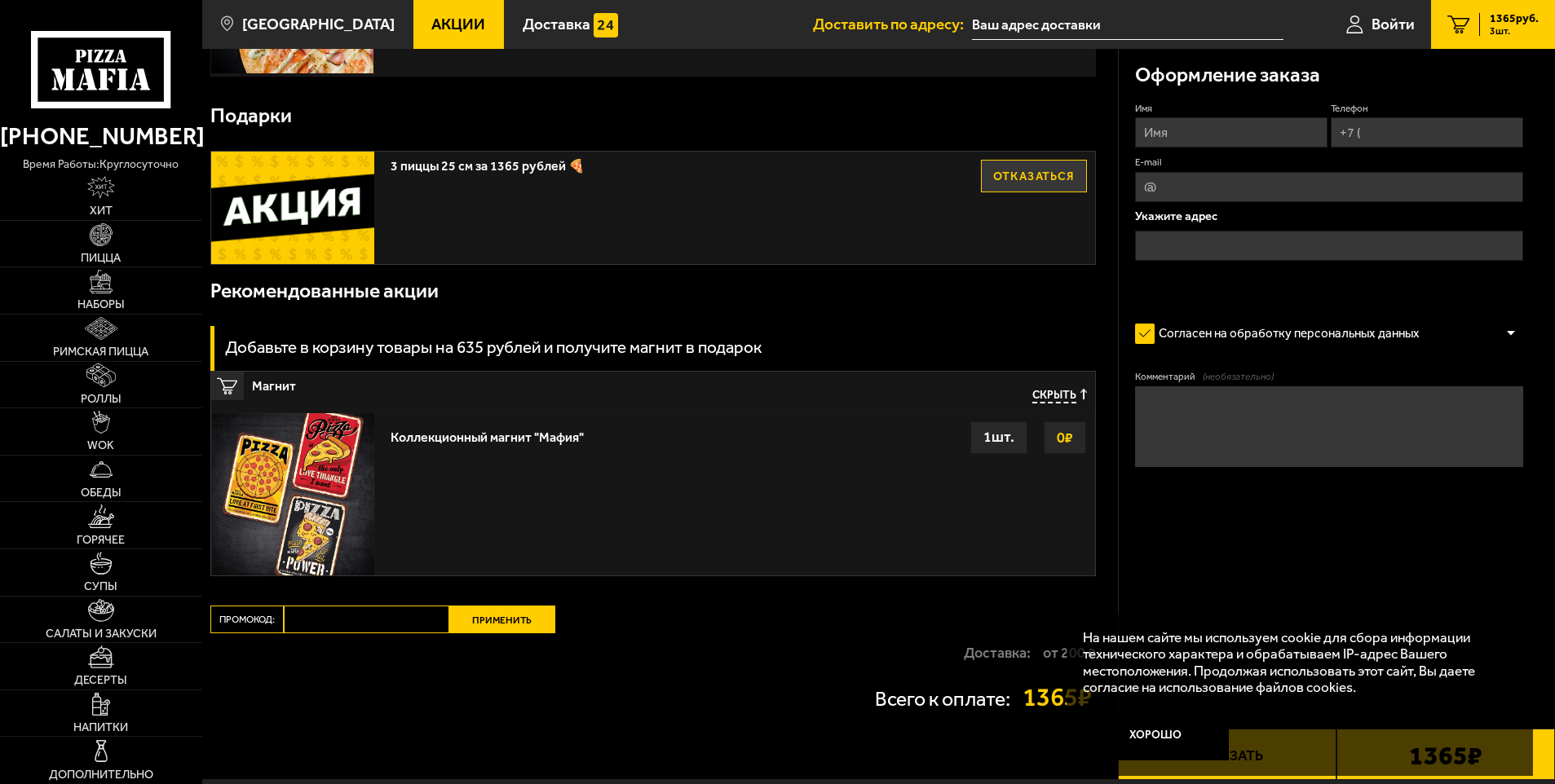
scroll to position [686, 0]
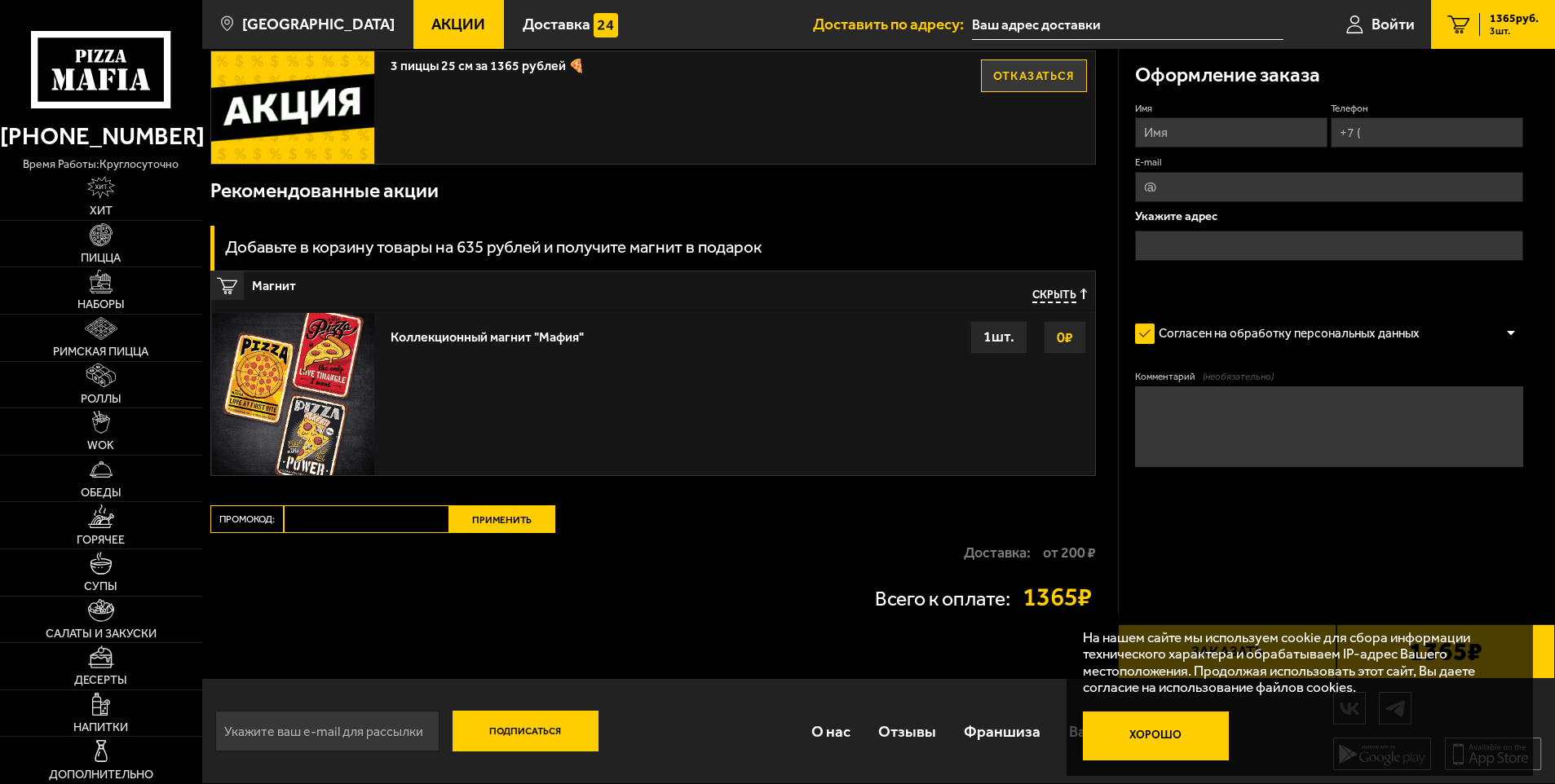
click at [1174, 739] on button "Хорошо" at bounding box center [1156, 737] width 146 height 49
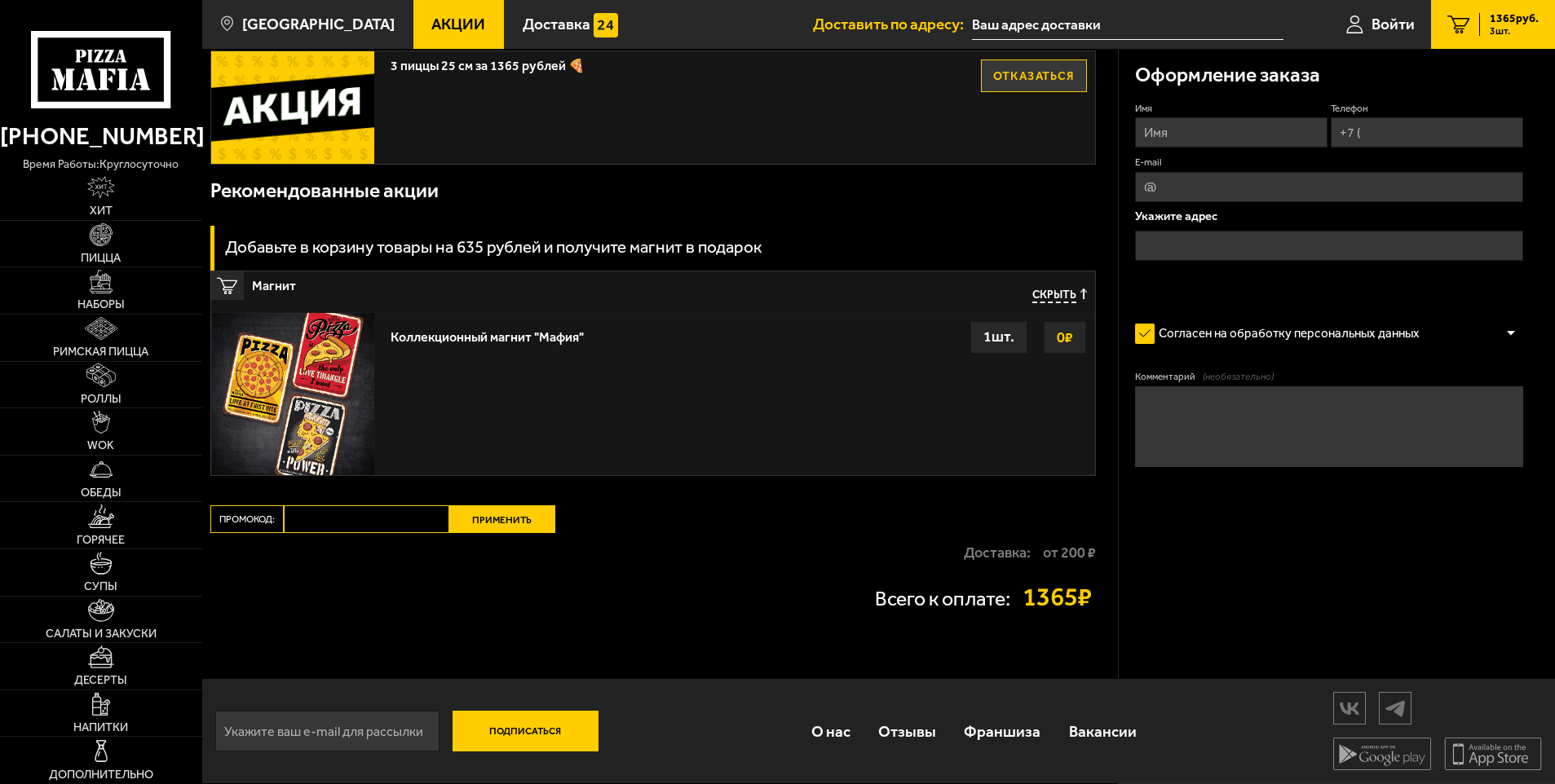
scroll to position [115, 0]
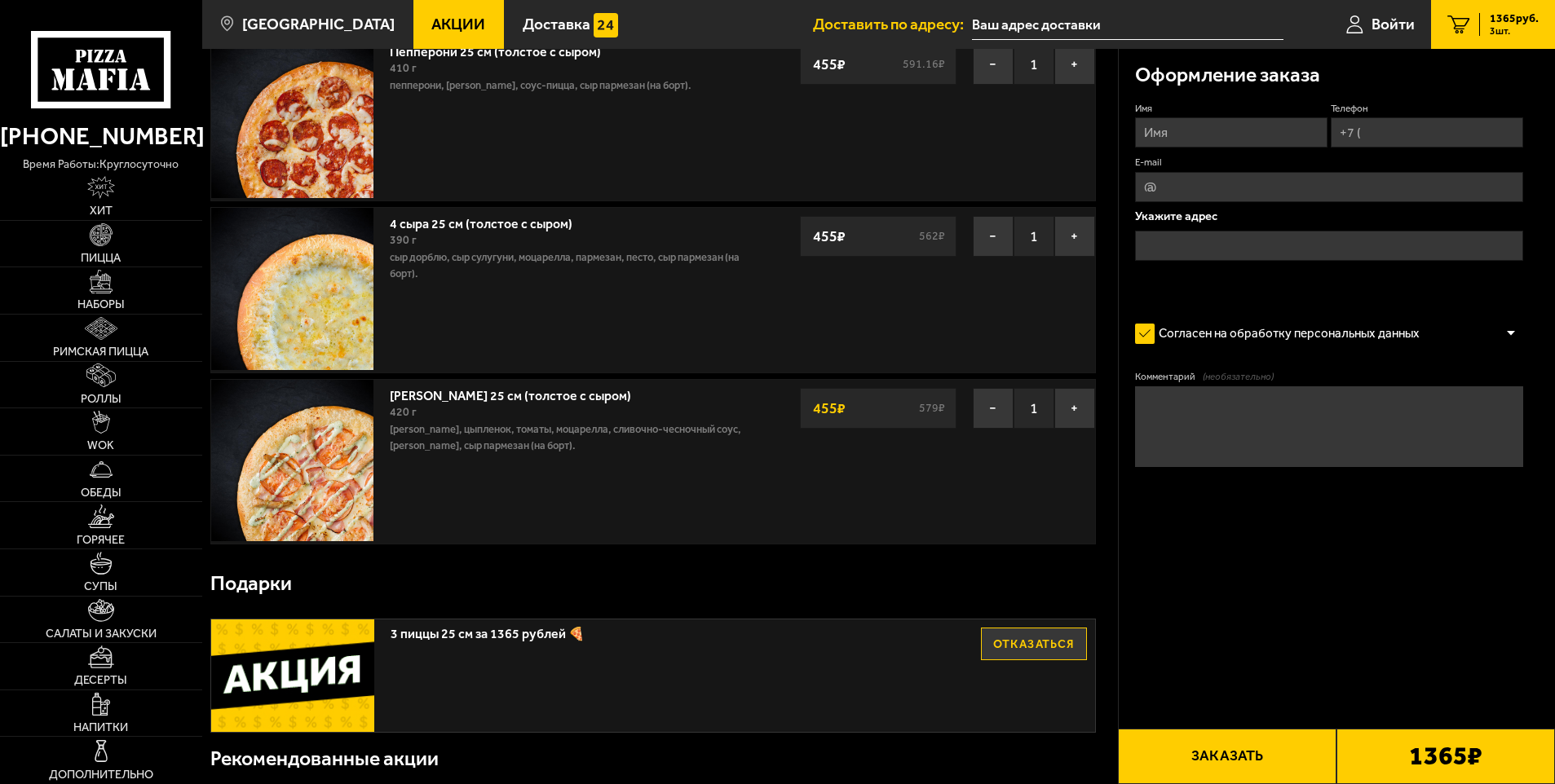
click at [1222, 125] on input "Имя" at bounding box center [1230, 132] width 192 height 30
type input "[PERSON_NAME]"
type input "[PHONE_NUMBER]"
type input "[PERSON_NAME][EMAIL_ADDRESS][DOMAIN_NAME]"
click at [1163, 241] on input "text" at bounding box center [1329, 246] width 389 height 30
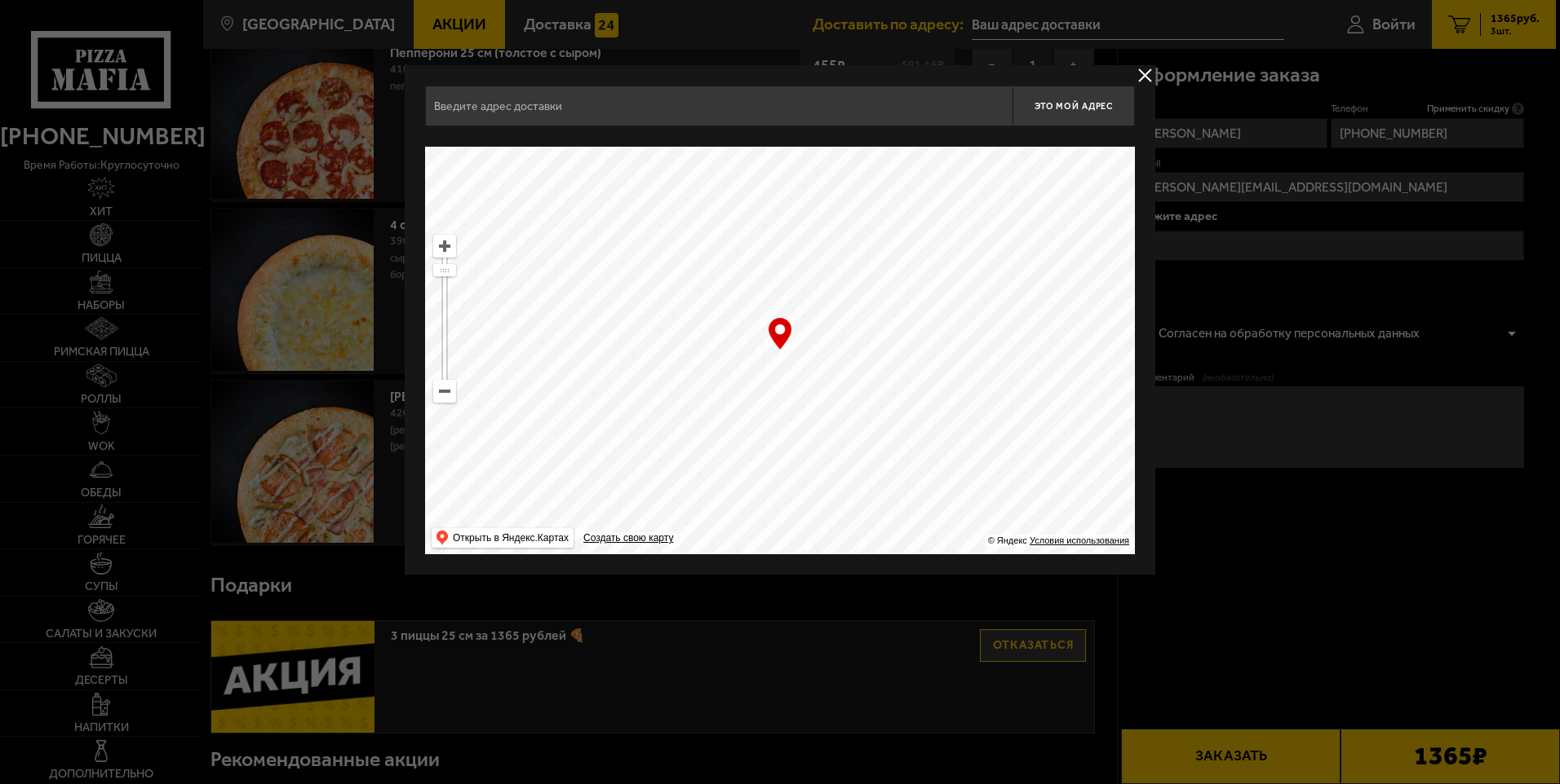
click at [497, 118] on input "text" at bounding box center [718, 106] width 587 height 40
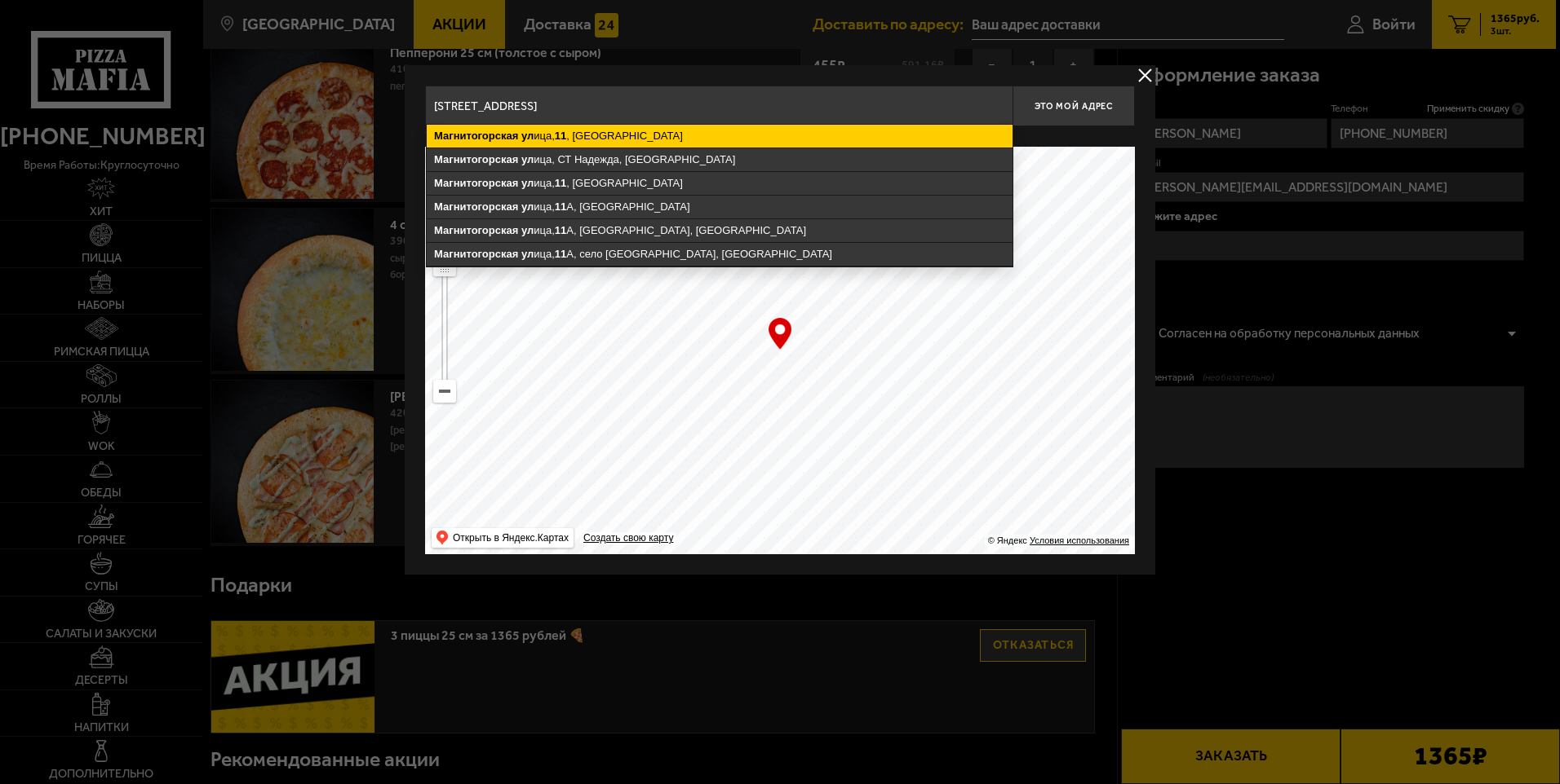
click at [619, 143] on ymaps "Магнитогорская [STREET_ADDRESS]" at bounding box center [719, 136] width 586 height 23
type input "[STREET_ADDRESS]"
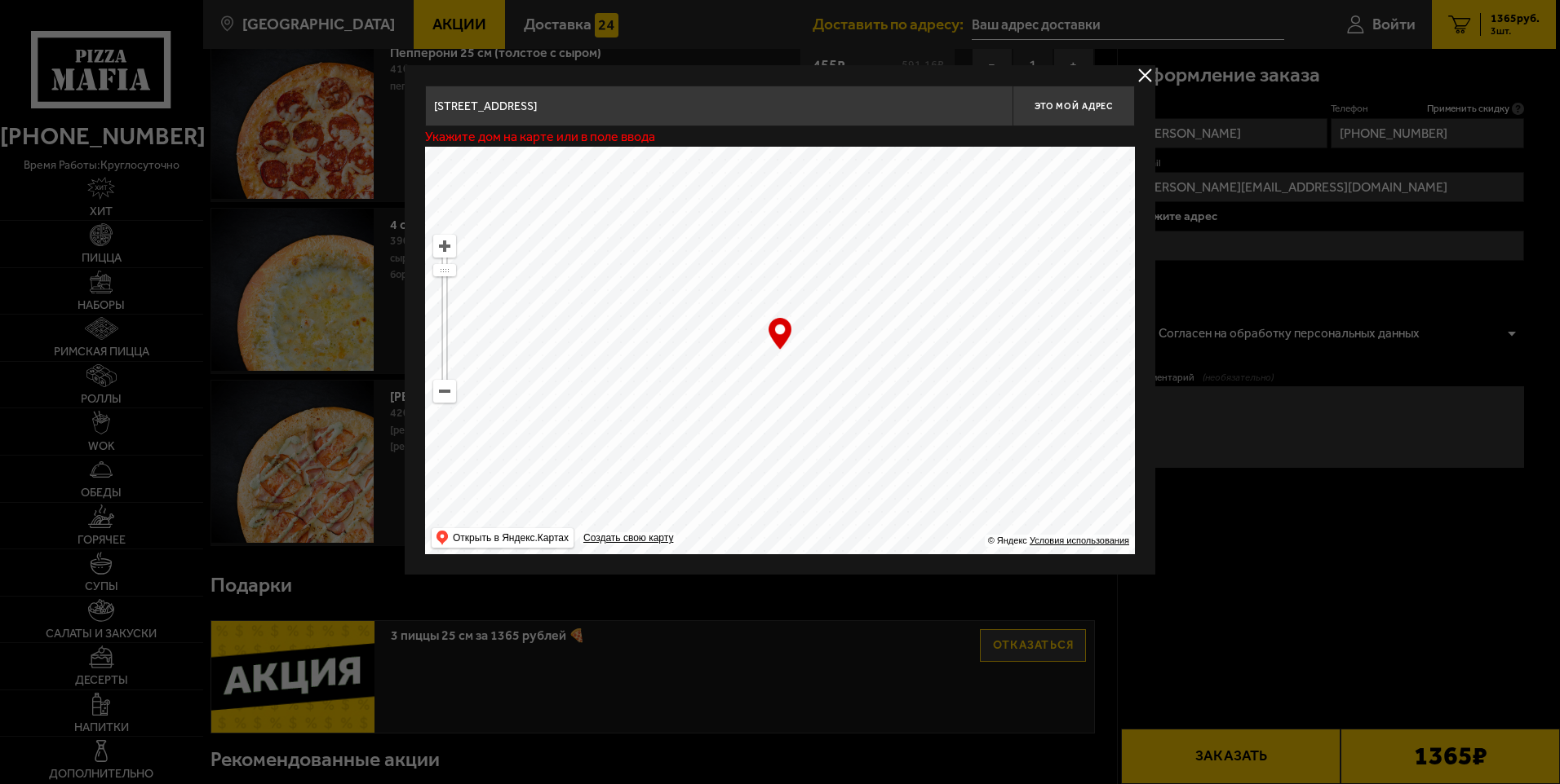
type input "[STREET_ADDRESS]"
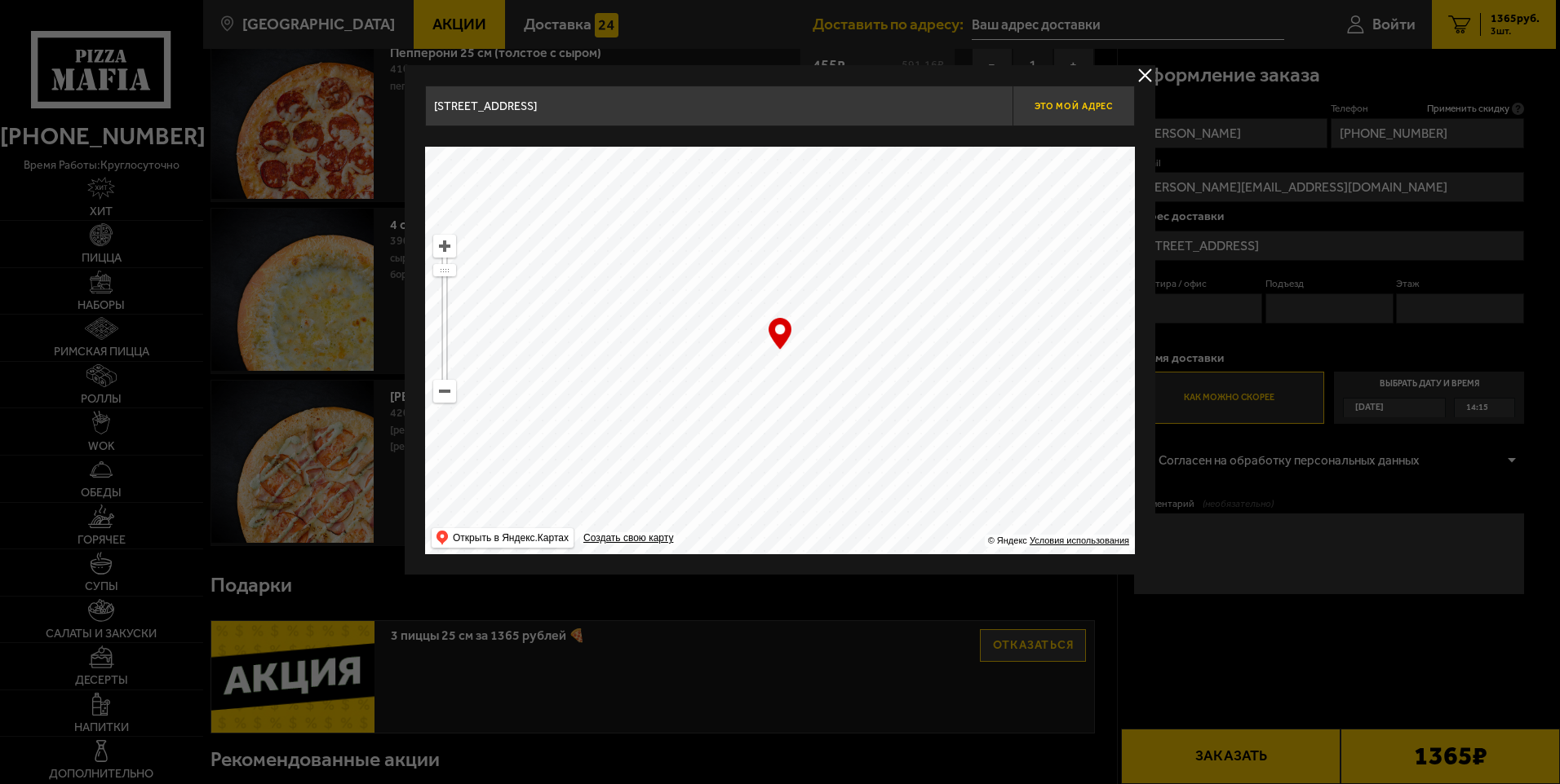
click at [1083, 110] on span "Это мой адрес" at bounding box center [1073, 106] width 78 height 11
type input "[STREET_ADDRESS]"
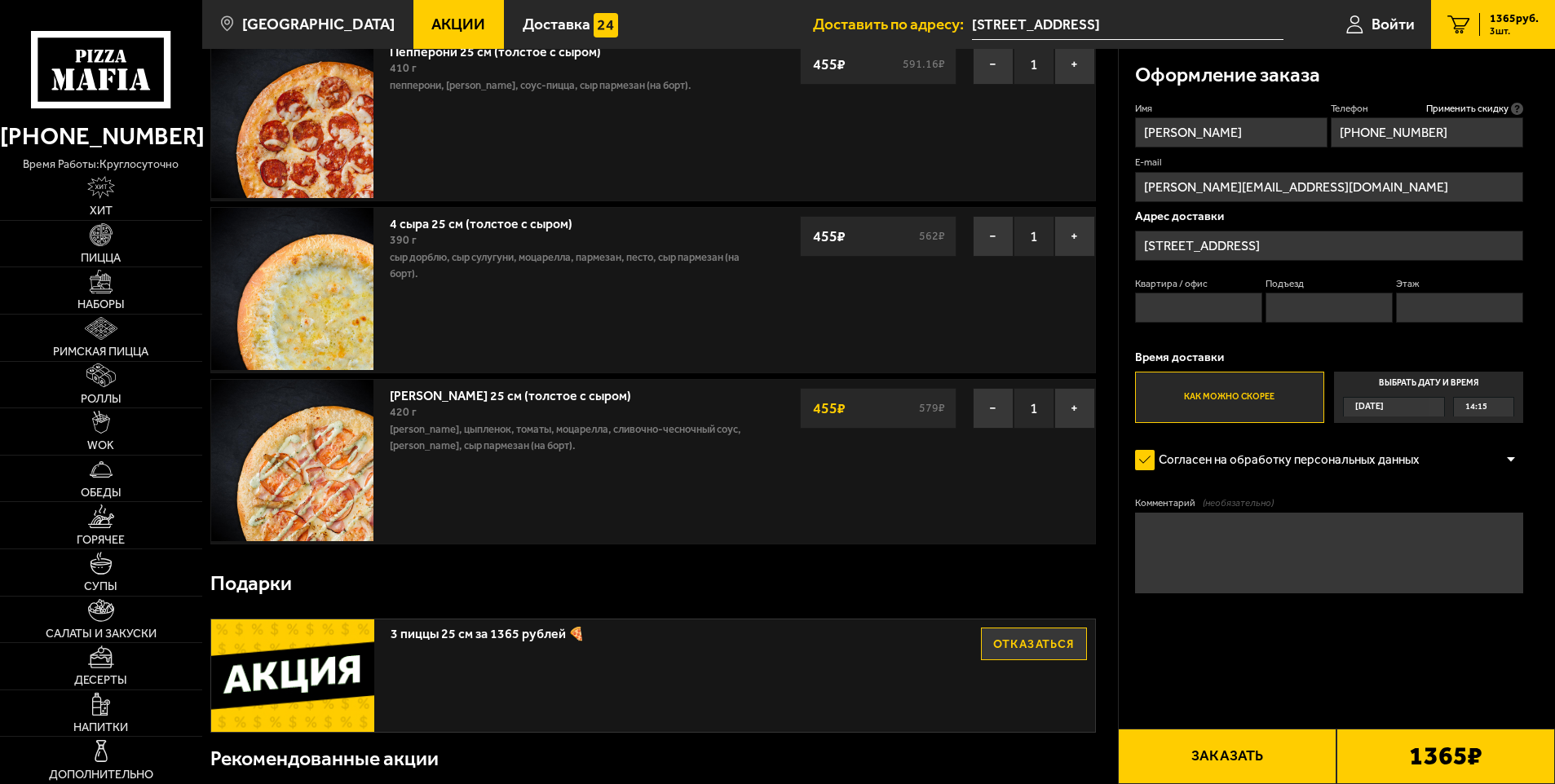
click at [1158, 307] on input "Квартира / офис" at bounding box center [1199, 308] width 128 height 30
click at [1180, 522] on textarea "Комментарий (необязательно)" at bounding box center [1329, 553] width 389 height 81
type textarea "[PERSON_NAME]"
type textarea "Добрый день. Отдельный вход в арке справа стеклянная дверь и звонок."
click at [1243, 409] on label "Как можно скорее" at bounding box center [1230, 397] width 189 height 52
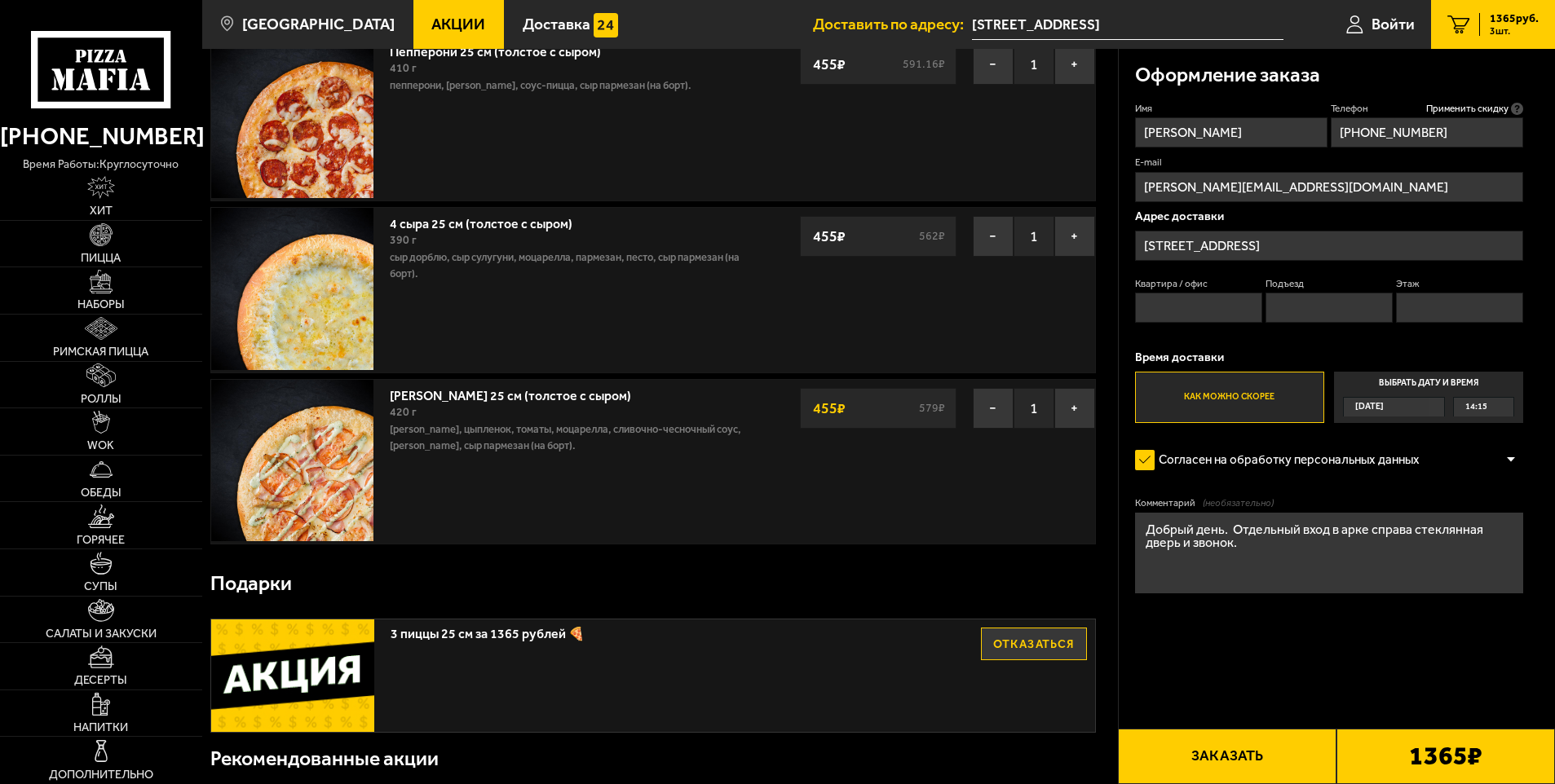
click at [0, 0] on input "Как можно скорее" at bounding box center [0, 0] width 0 height 0
click at [1212, 752] on button "Заказать" at bounding box center [1227, 756] width 218 height 55
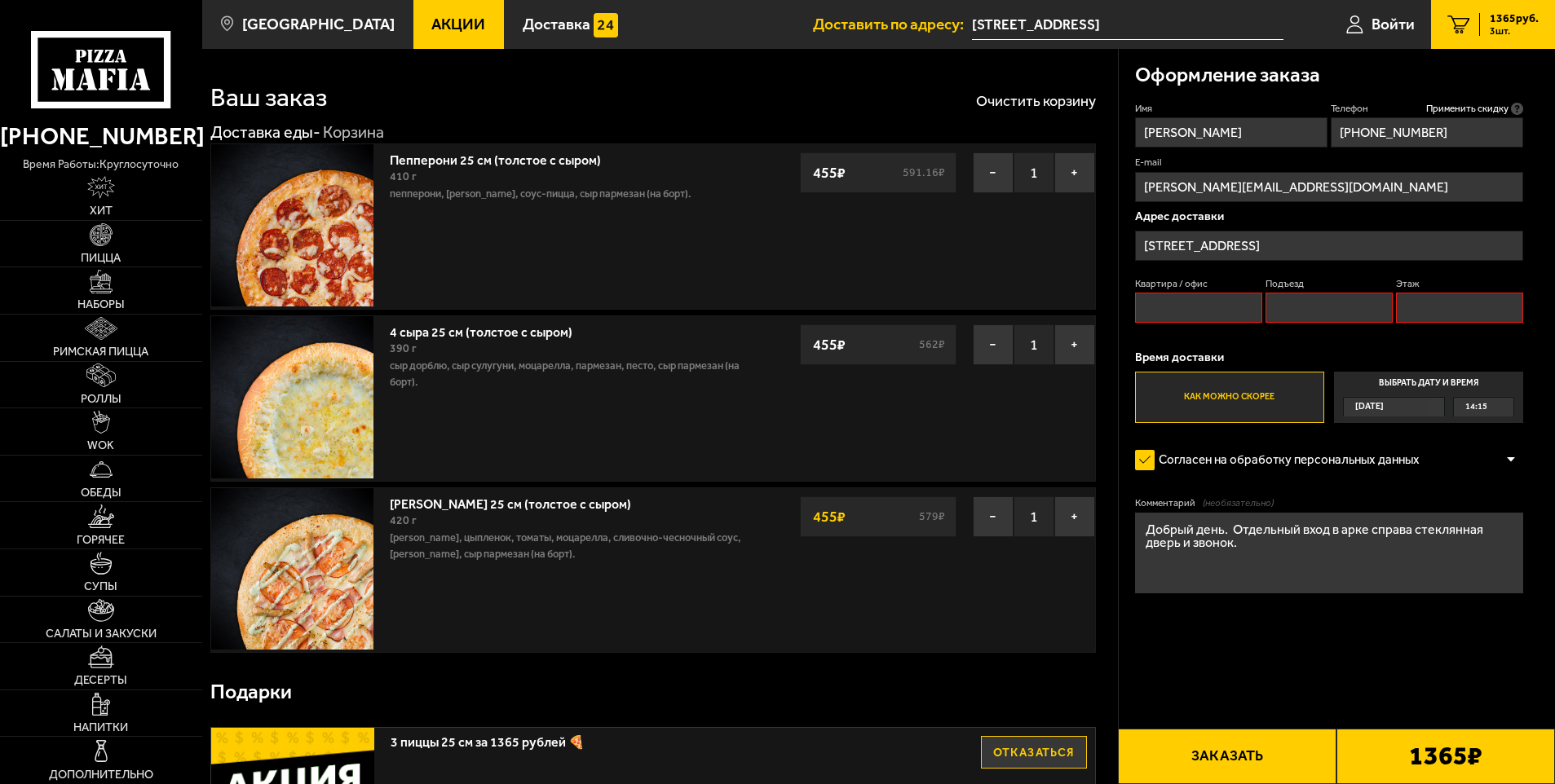
scroll to position [0, 0]
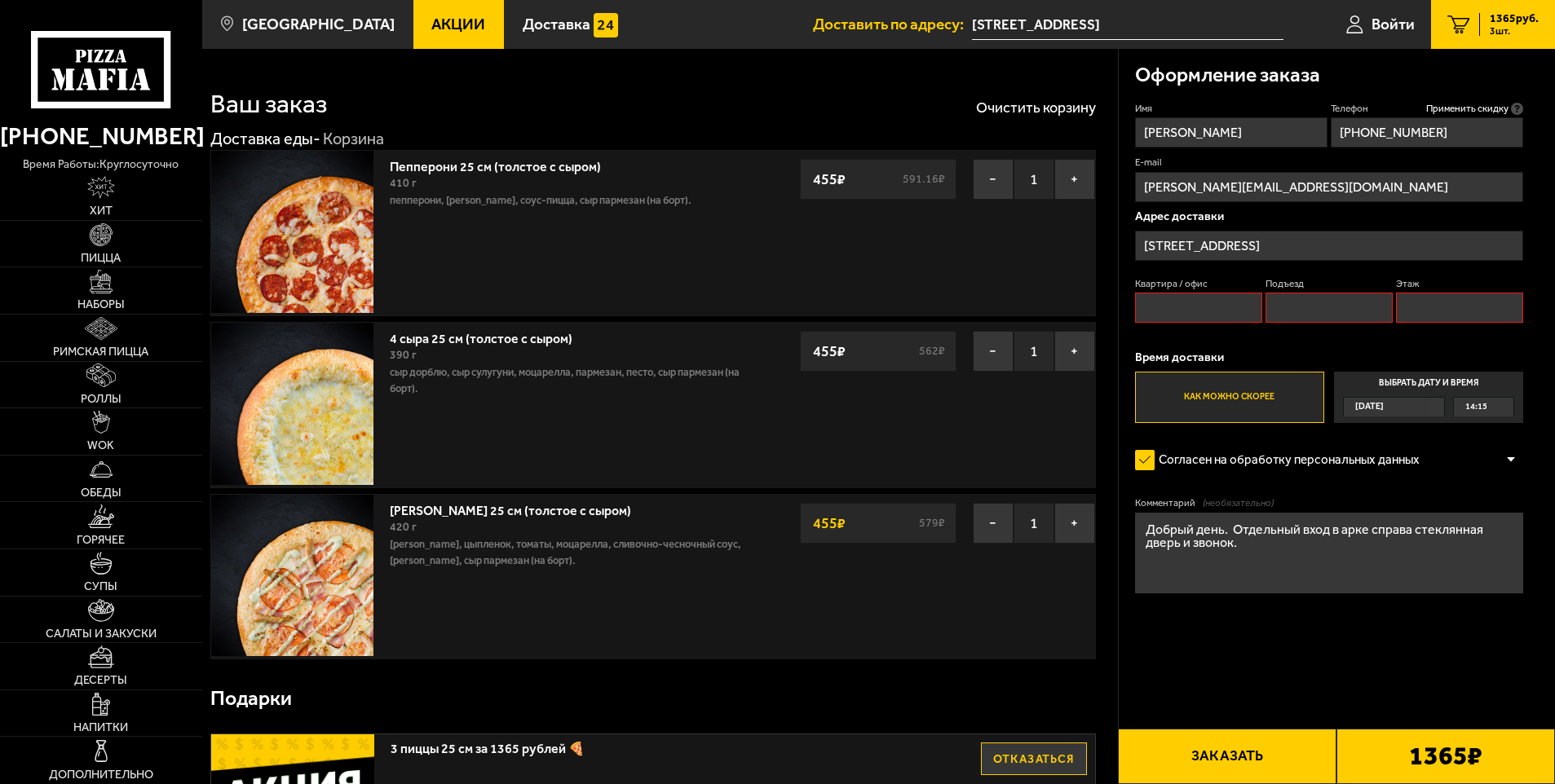
click at [1152, 303] on input "Квартира / офис" at bounding box center [1199, 308] width 128 height 30
type input "1"
click at [1300, 311] on input "Подъезд" at bounding box center [1330, 308] width 128 height 30
type input "1"
click at [1417, 310] on input "Этаж" at bounding box center [1460, 308] width 128 height 30
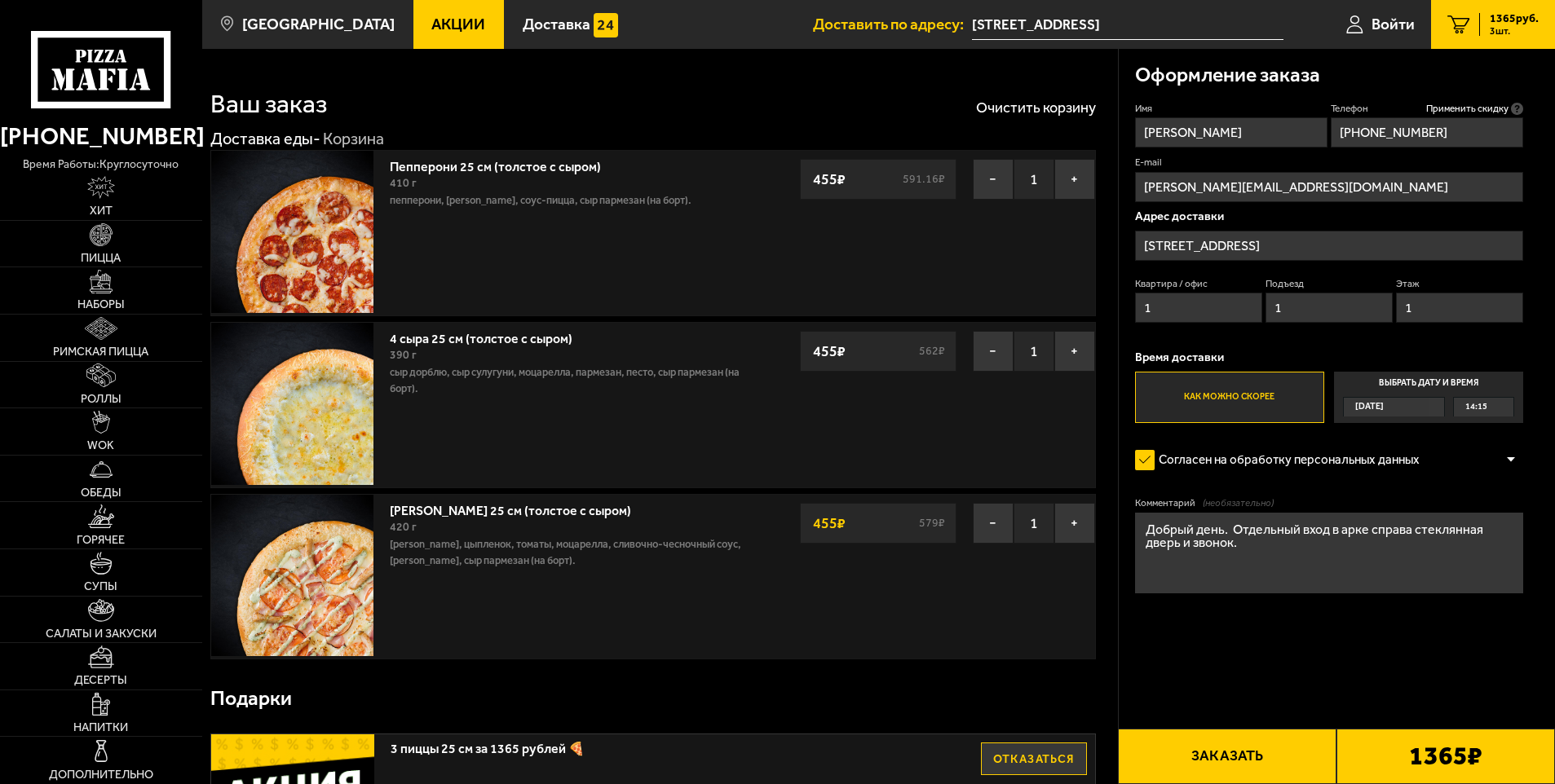
type input "1"
click at [1194, 757] on button "Заказать" at bounding box center [1227, 756] width 218 height 55
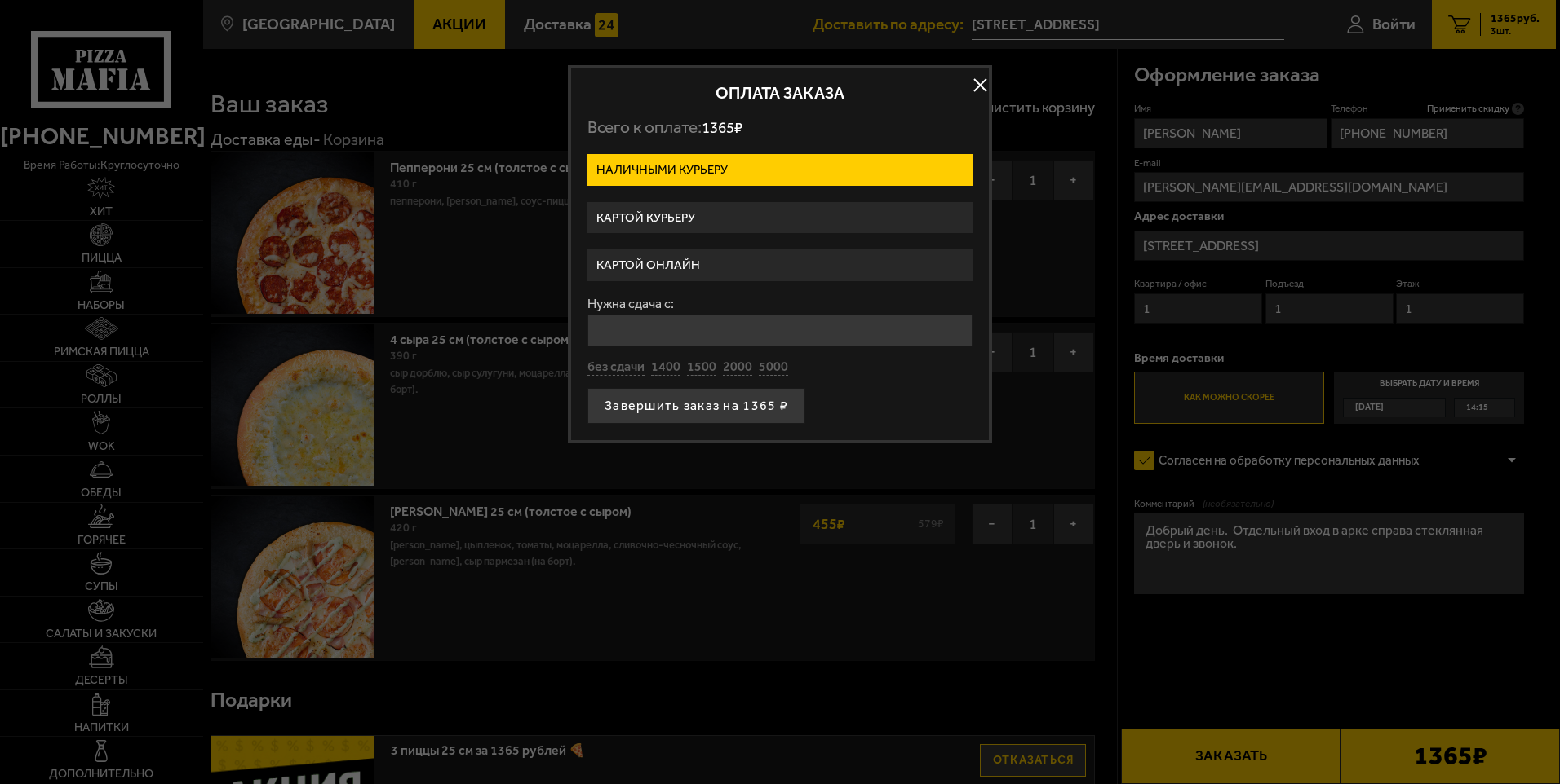
click at [803, 217] on label "Картой курьеру" at bounding box center [779, 218] width 385 height 32
click at [0, 0] on input "Картой курьеру" at bounding box center [0, 0] width 0 height 0
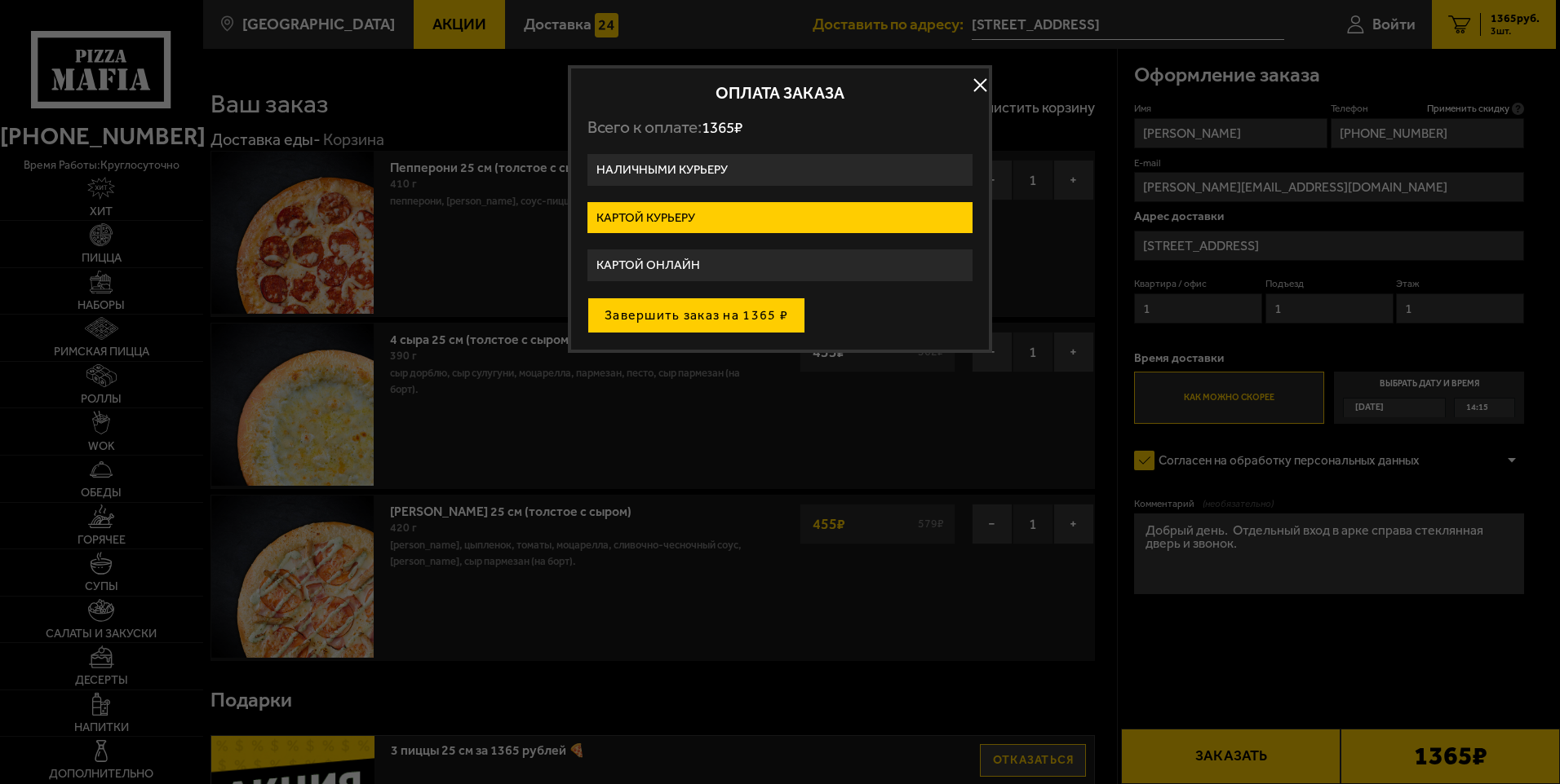
click at [676, 312] on button "Завершить заказ на 1365 ₽" at bounding box center [696, 315] width 218 height 36
